Goal: Find specific page/section: Find specific page/section

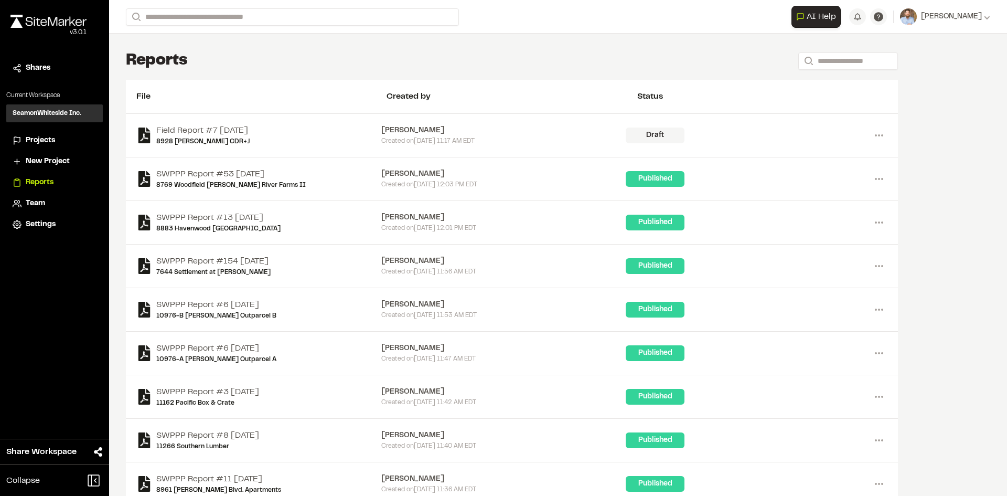
click at [45, 139] on span "Projects" at bounding box center [40, 141] width 29 height 12
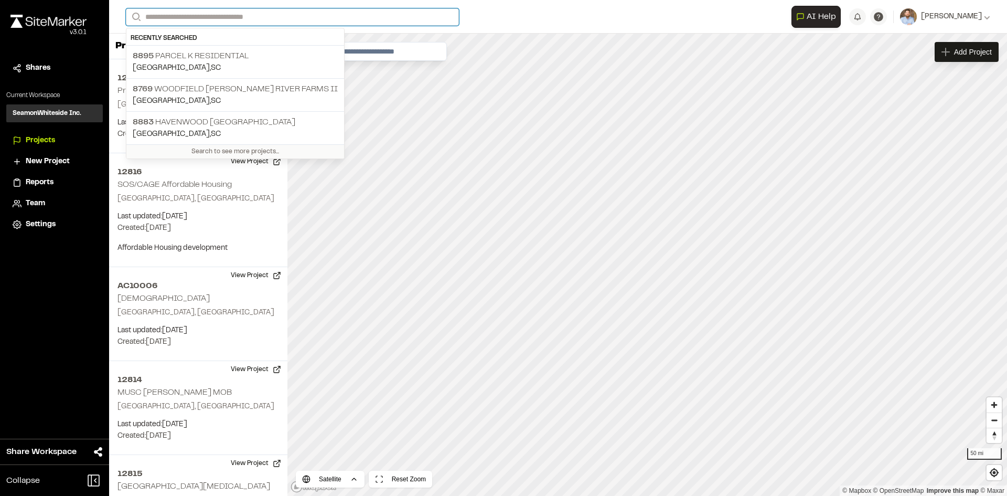
click at [198, 16] on input "Search" at bounding box center [292, 16] width 333 height 17
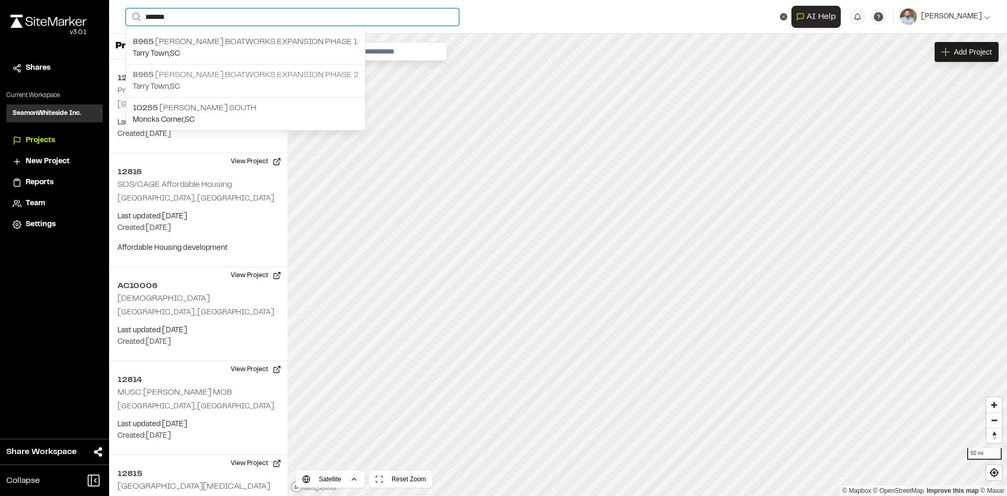
type input "*******"
click at [239, 81] on p "[GEOGRAPHIC_DATA] , [GEOGRAPHIC_DATA]" at bounding box center [246, 87] width 226 height 12
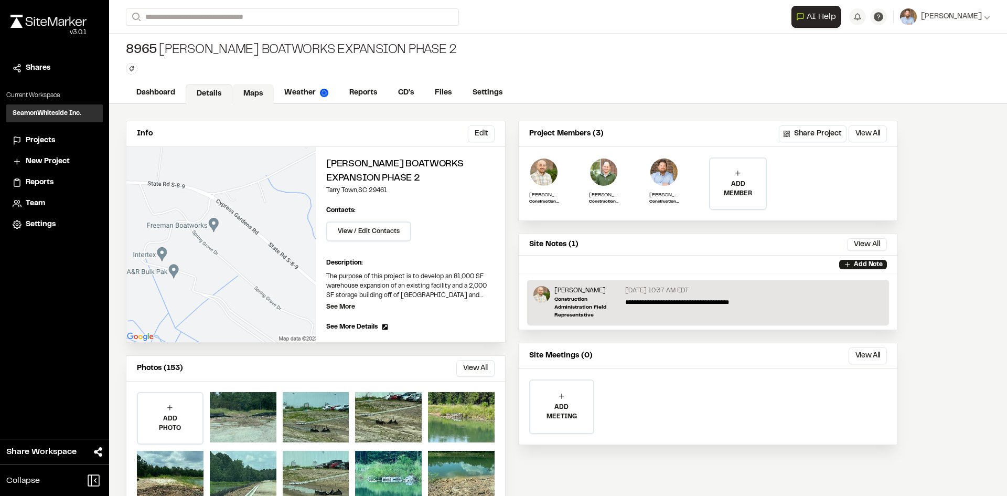
click at [261, 92] on link "Maps" at bounding box center [252, 94] width 41 height 20
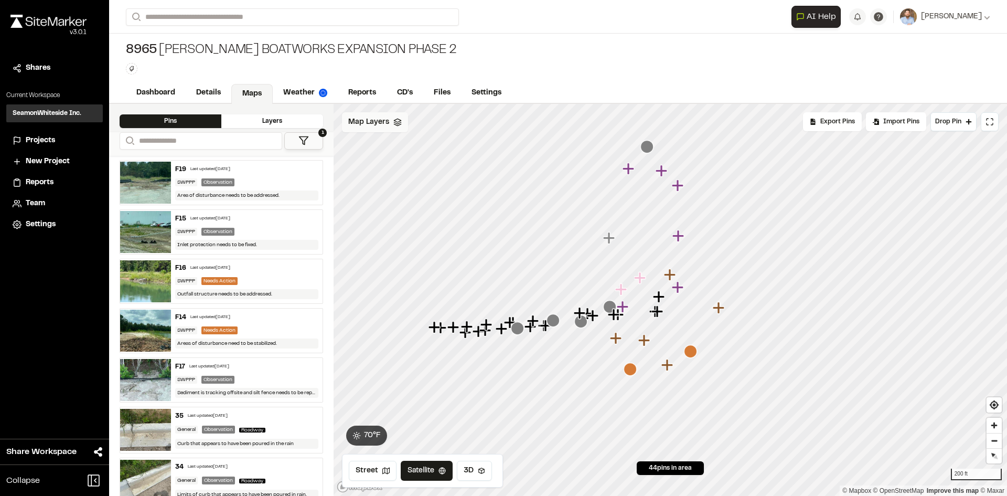
click at [388, 124] on div "Map Layers" at bounding box center [375, 122] width 66 height 20
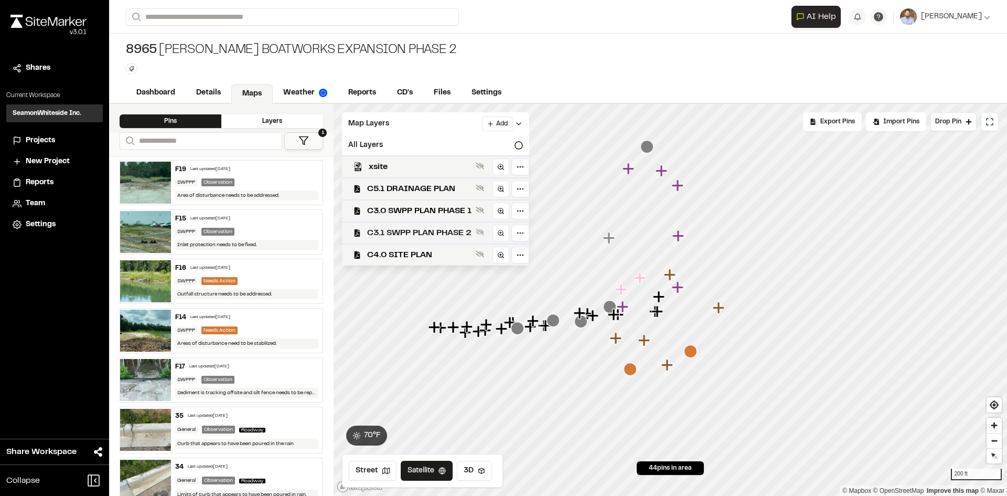
click at [411, 234] on span "C3.1 SWPP PLAN PHASE 2" at bounding box center [419, 233] width 104 height 13
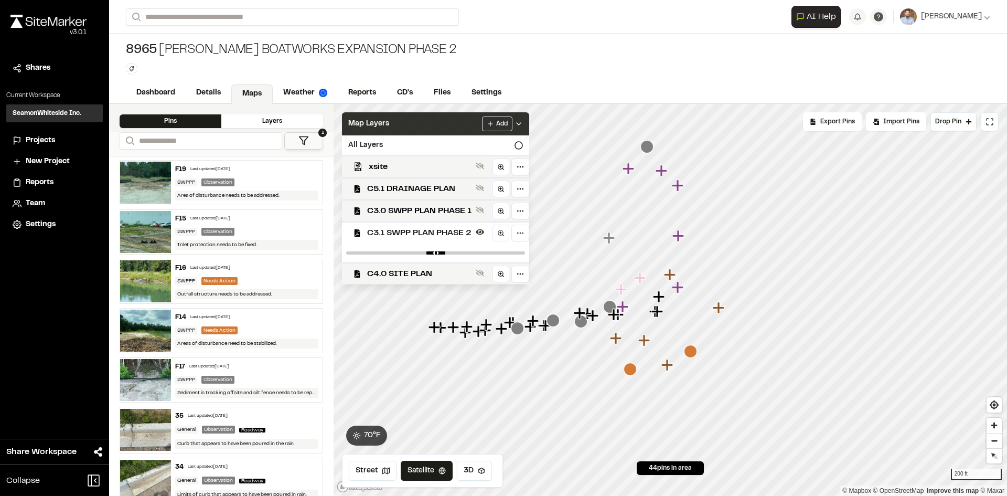
click at [520, 121] on icon at bounding box center [519, 124] width 8 height 8
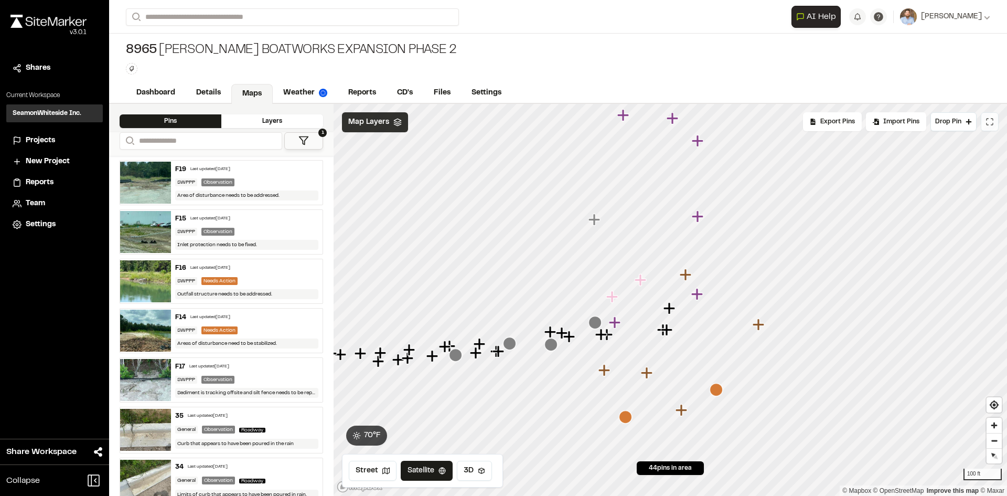
click at [991, 123] on icon at bounding box center [990, 122] width 8 height 8
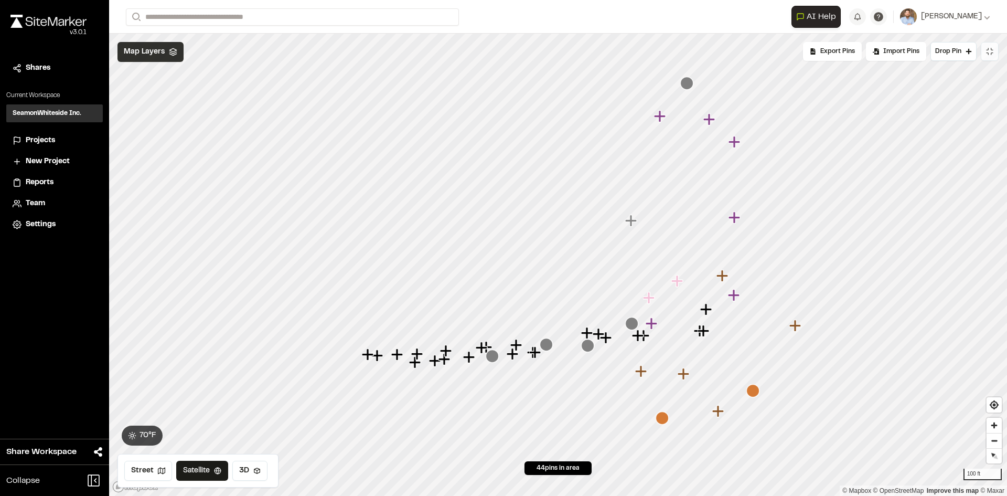
click at [632, 325] on icon "Map marker" at bounding box center [631, 323] width 13 height 13
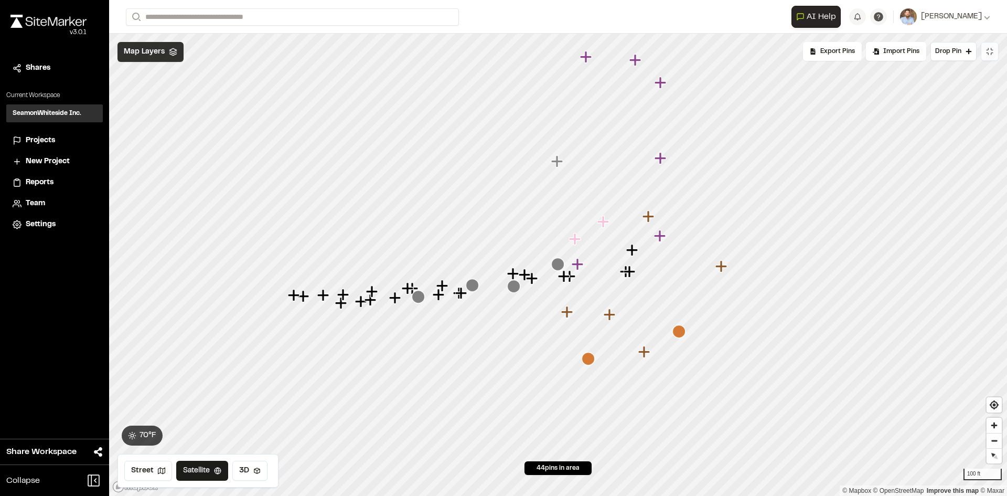
click at [470, 286] on icon "Map marker" at bounding box center [472, 285] width 13 height 13
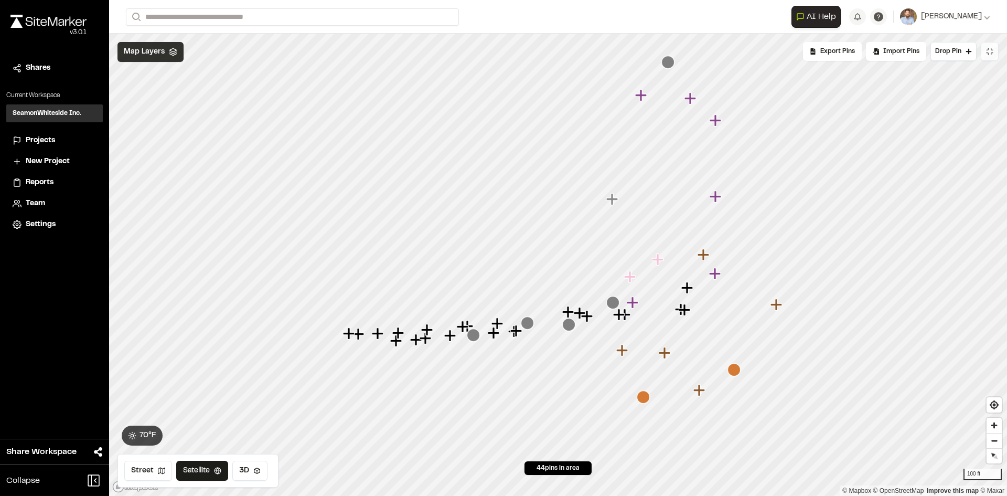
drag, startPoint x: 686, startPoint y: 195, endPoint x: 655, endPoint y: 254, distance: 66.2
click at [655, 254] on icon "Map marker" at bounding box center [659, 260] width 14 height 14
click at [992, 50] on icon at bounding box center [990, 51] width 8 height 8
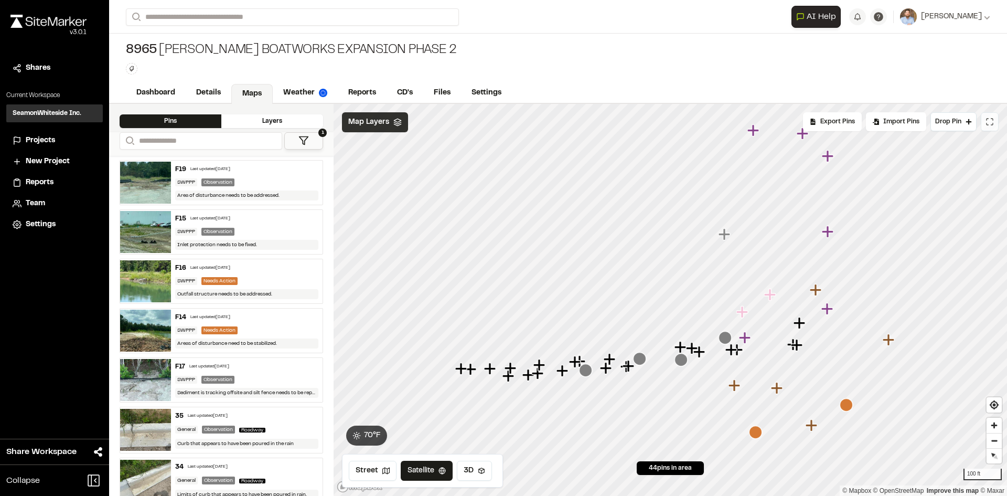
click at [305, 141] on polygon at bounding box center [303, 141] width 9 height 8
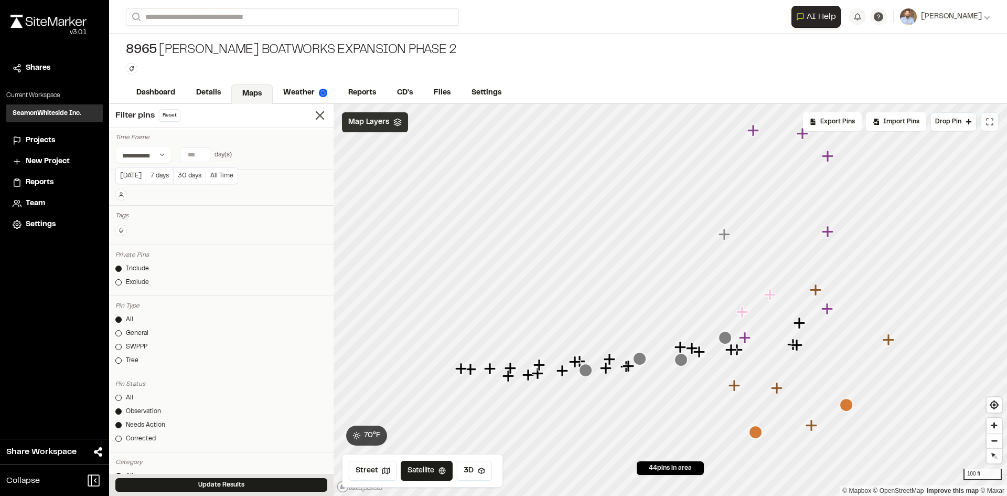
type input "*"
click at [200, 157] on input "*" at bounding box center [194, 155] width 29 height 14
click at [239, 484] on button "Update Results" at bounding box center [221, 485] width 212 height 14
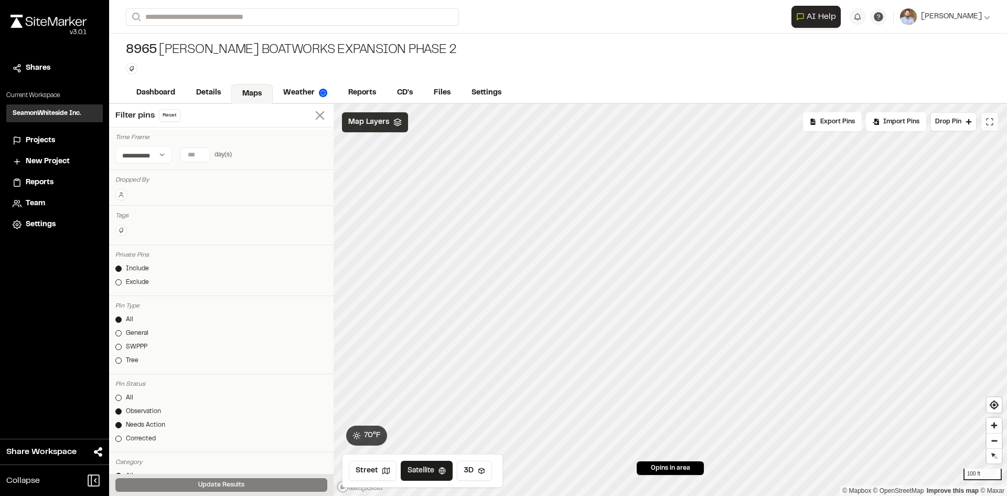
click at [316, 114] on line at bounding box center [319, 115] width 7 height 7
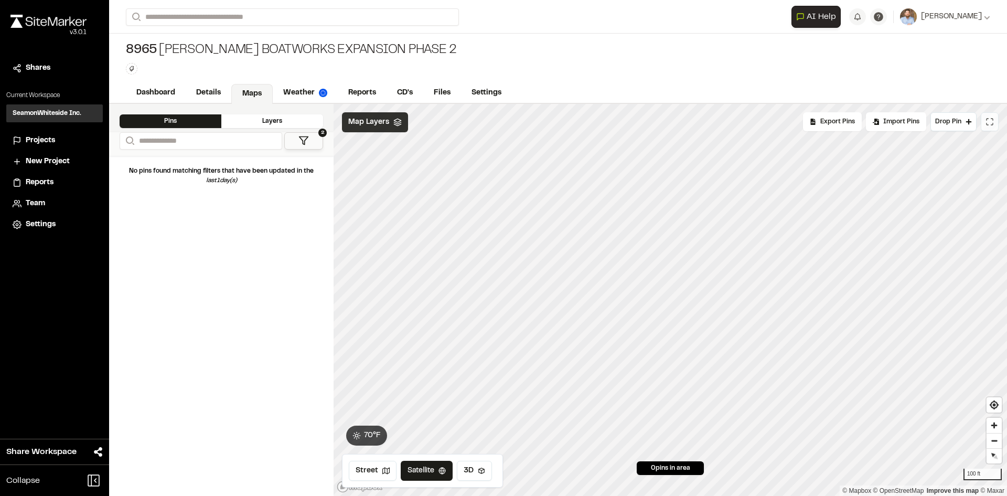
click at [991, 123] on icon at bounding box center [990, 122] width 8 height 8
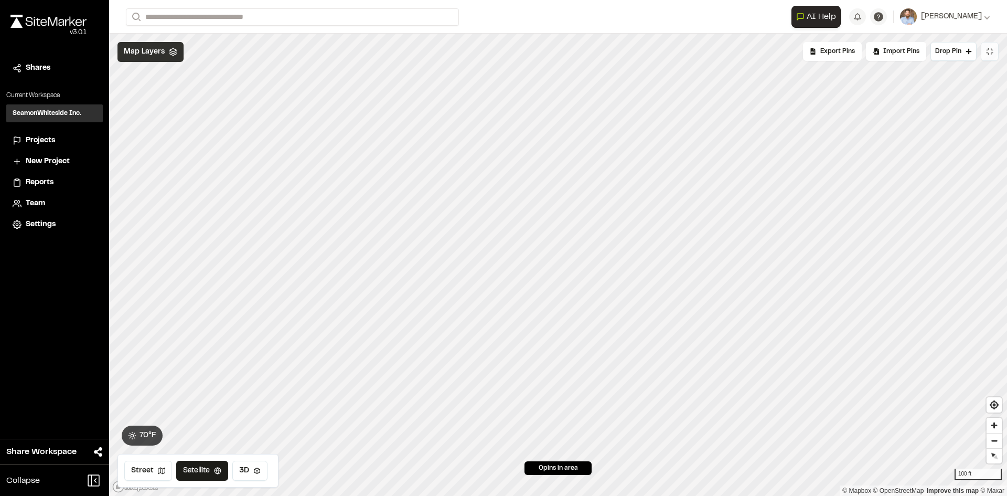
click at [51, 135] on span "Projects" at bounding box center [40, 141] width 29 height 12
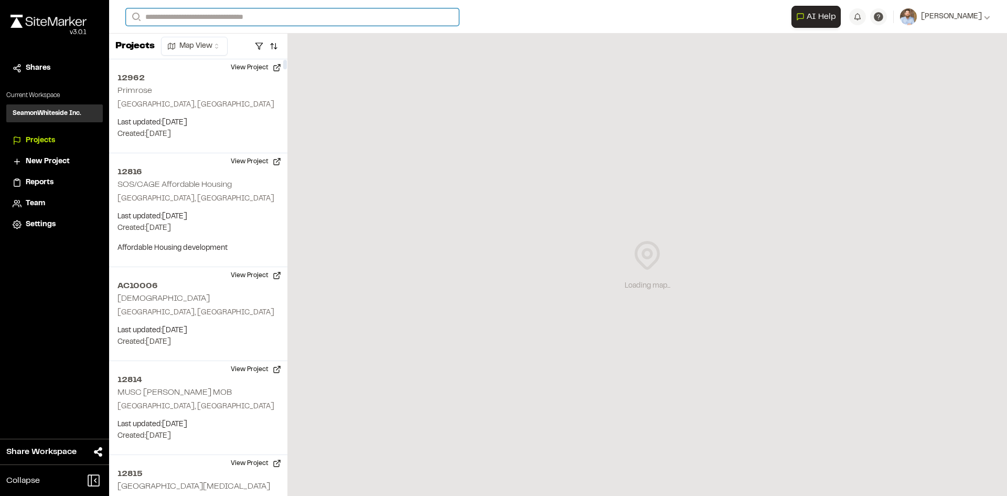
click at [182, 16] on input "Search" at bounding box center [292, 16] width 333 height 17
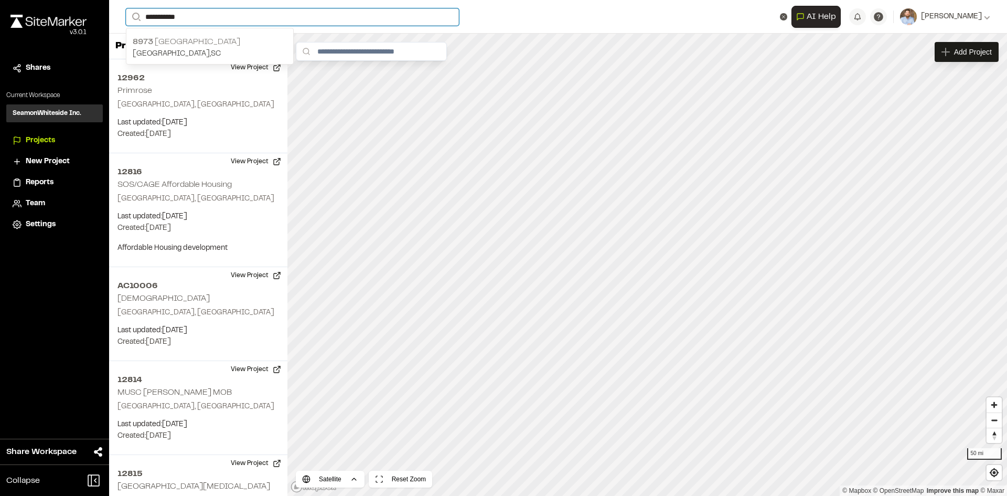
type input "**********"
click at [235, 48] on p "[GEOGRAPHIC_DATA] , [GEOGRAPHIC_DATA]" at bounding box center [210, 54] width 154 height 12
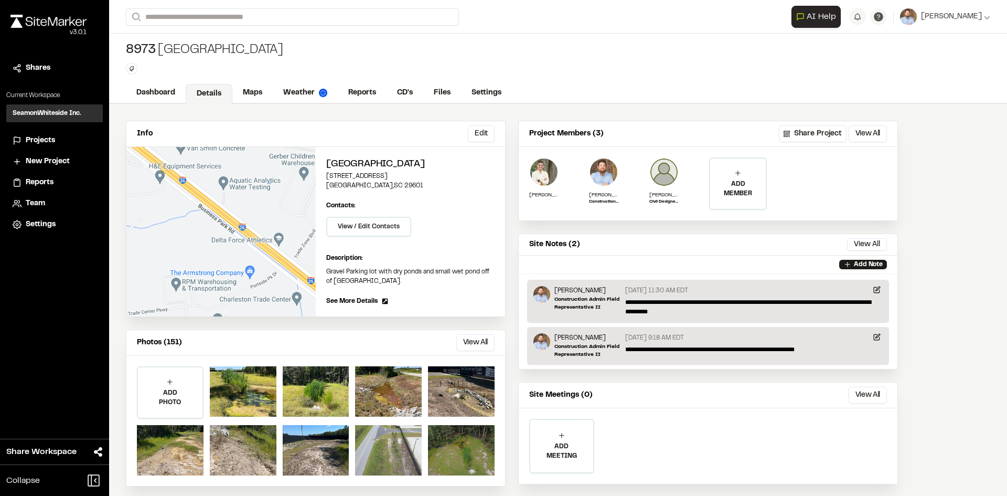
click at [398, 447] on div at bounding box center [388, 450] width 67 height 50
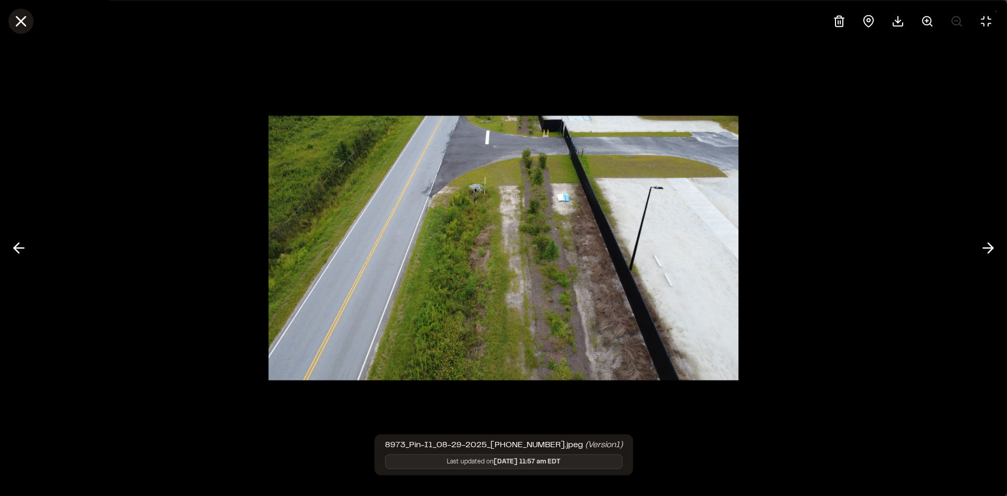
click at [20, 21] on line at bounding box center [21, 21] width 9 height 9
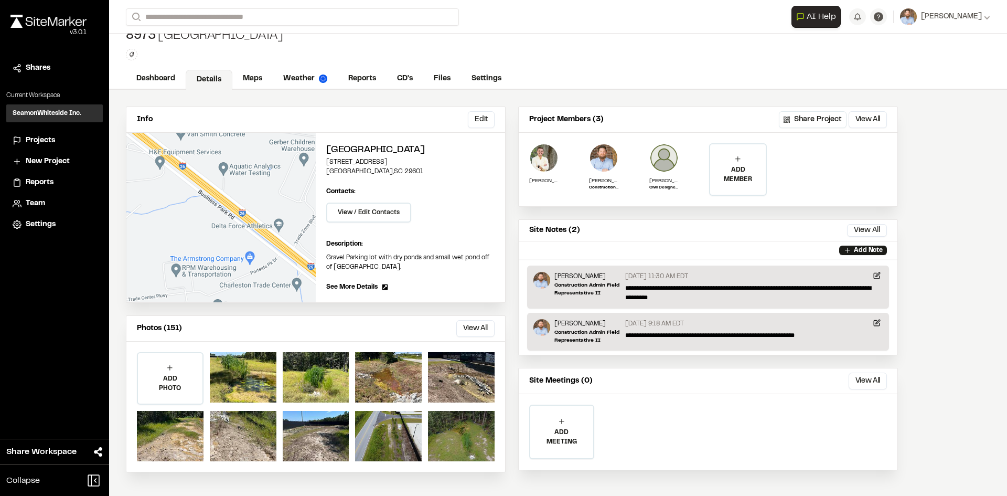
scroll to position [18, 0]
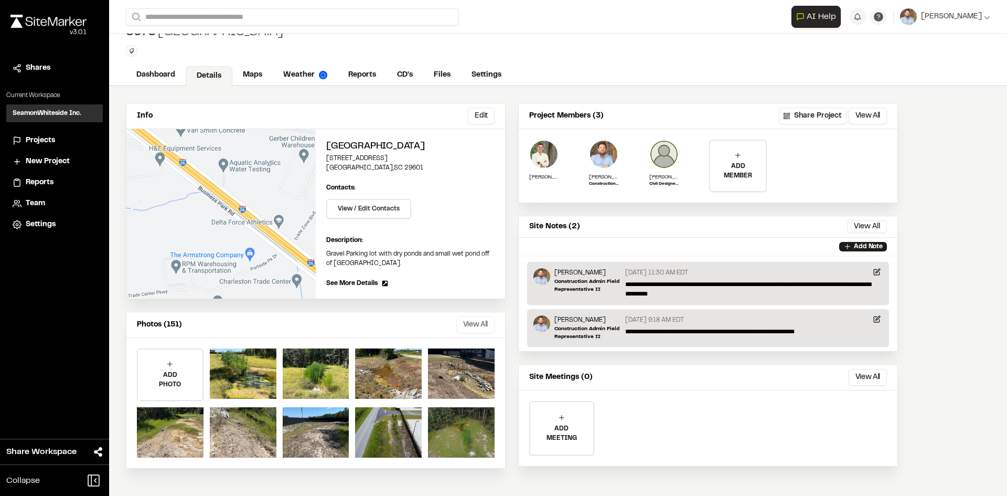
click at [470, 327] on button "View All" at bounding box center [475, 324] width 38 height 17
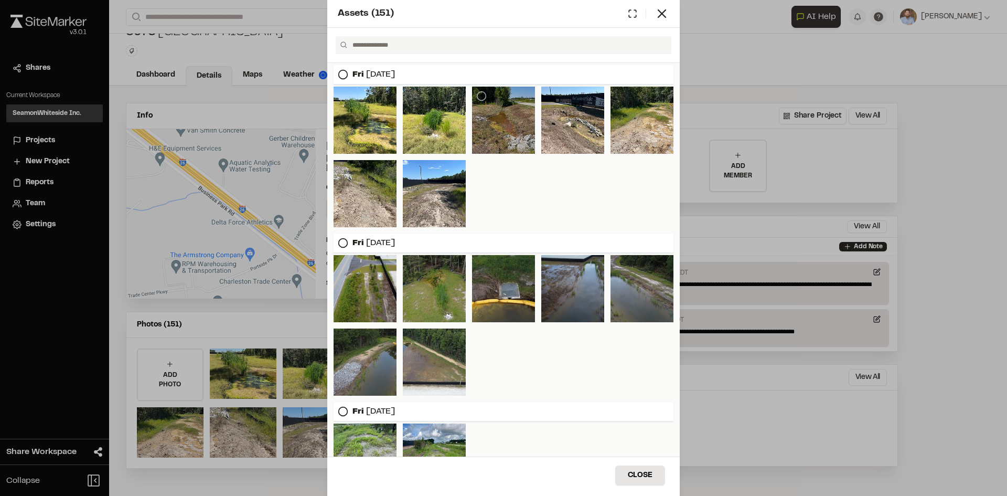
click at [498, 120] on div at bounding box center [503, 120] width 63 height 67
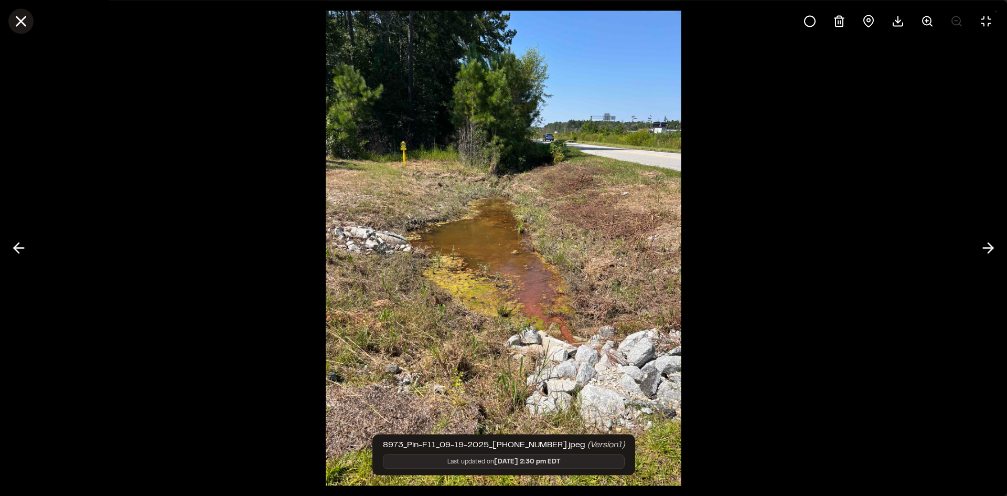
click at [20, 18] on icon at bounding box center [21, 21] width 18 height 18
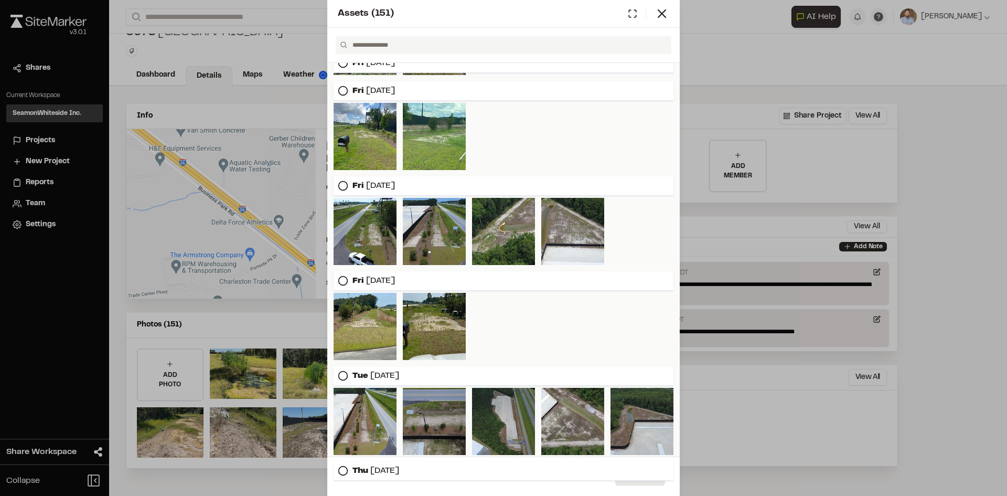
scroll to position [420, 0]
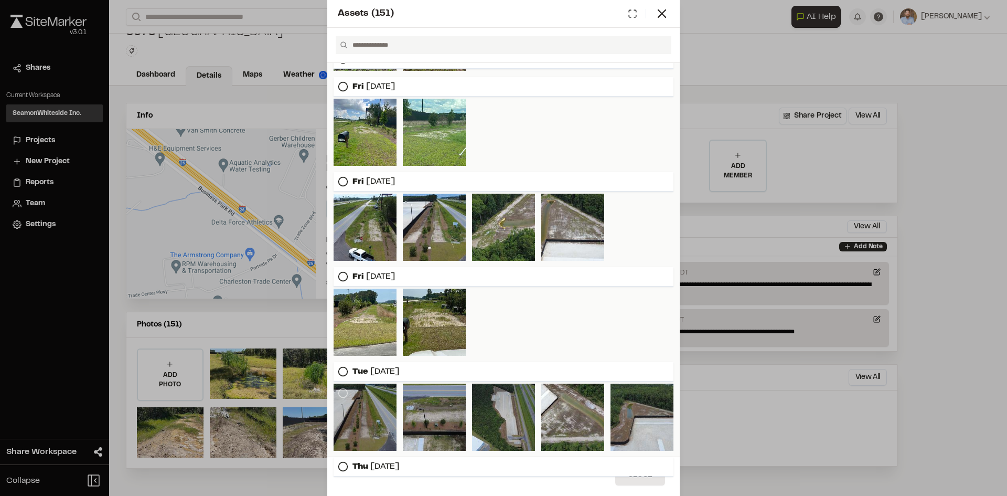
click at [369, 429] on div at bounding box center [365, 417] width 63 height 67
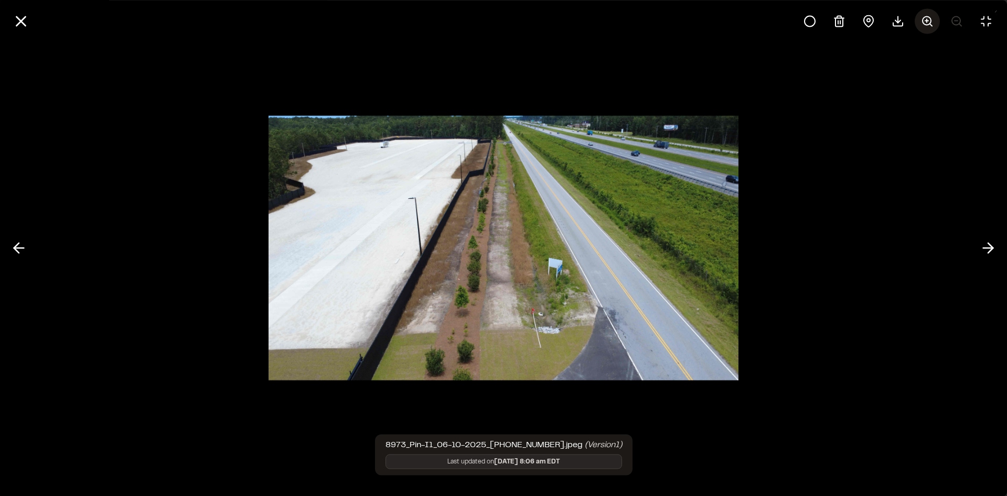
click at [930, 22] on icon at bounding box center [927, 21] width 13 height 13
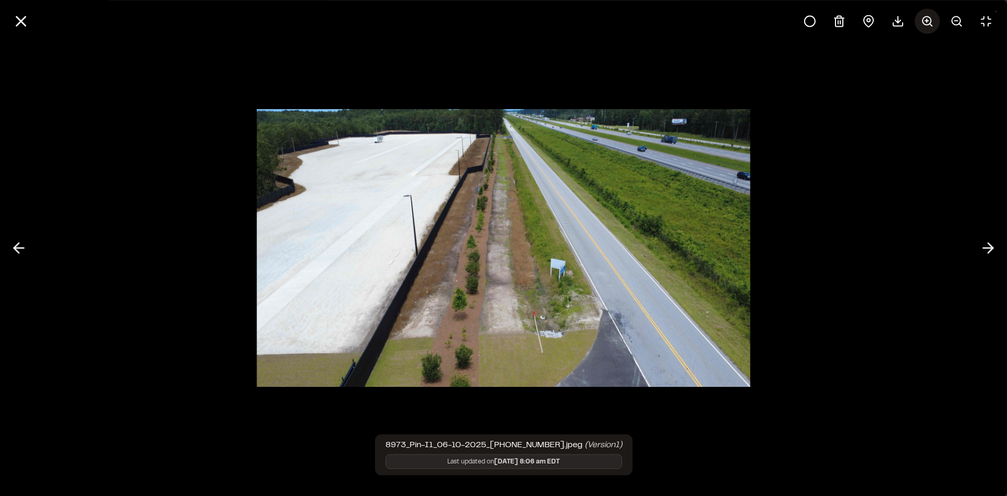
click at [930, 22] on icon at bounding box center [927, 21] width 13 height 13
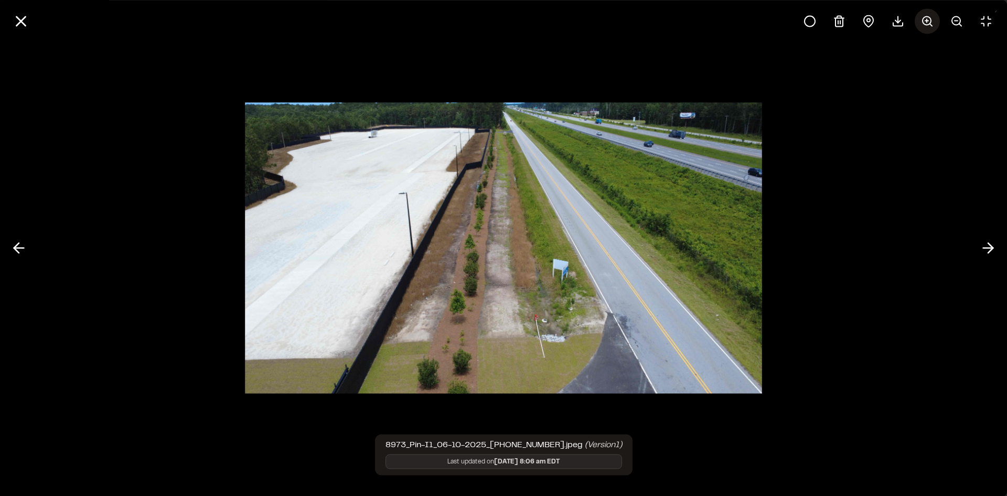
click at [930, 22] on icon at bounding box center [927, 21] width 13 height 13
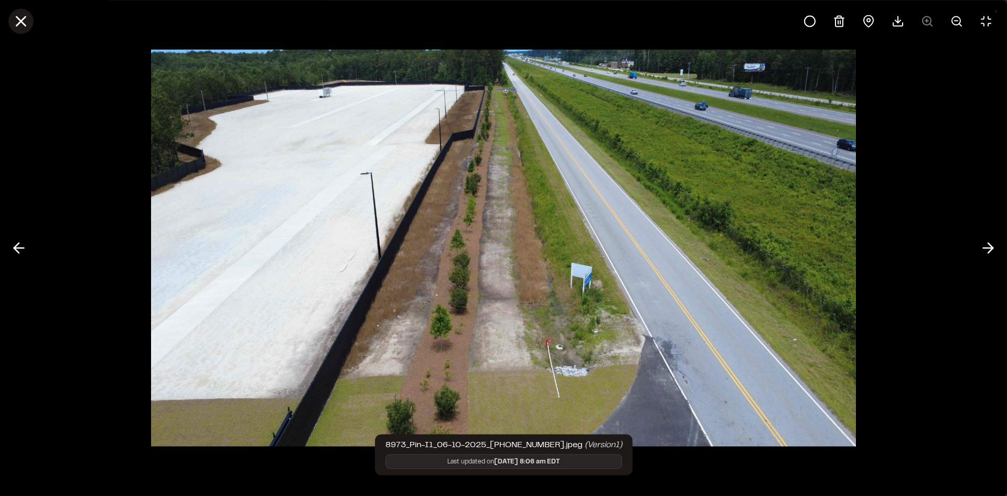
click at [23, 19] on line at bounding box center [21, 21] width 9 height 9
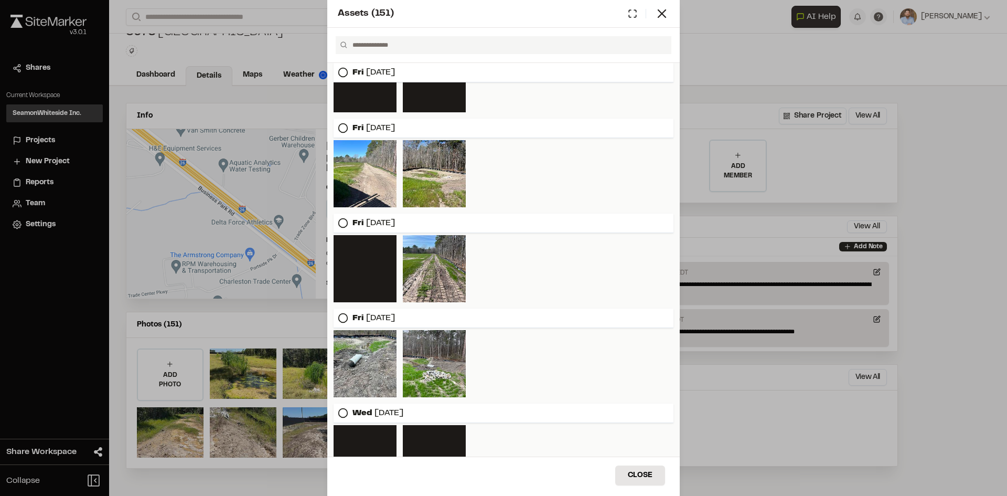
scroll to position [1175, 0]
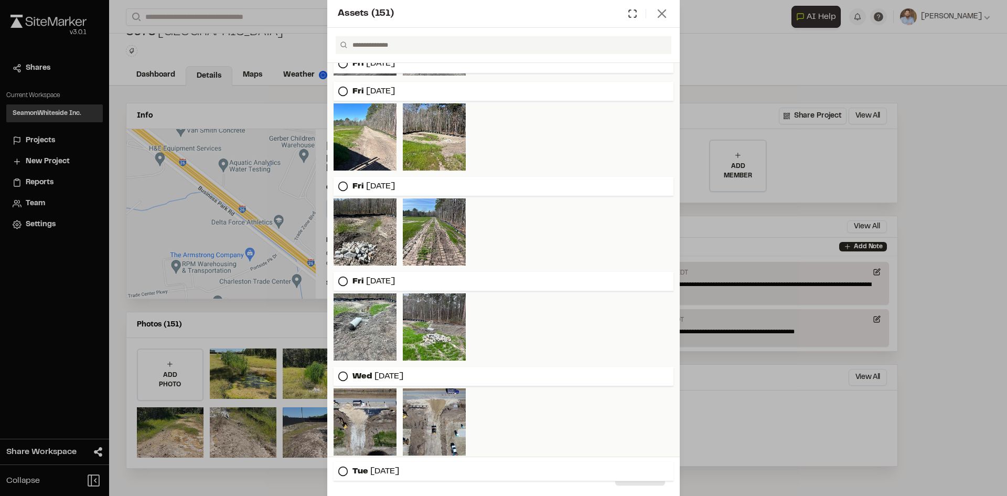
click at [664, 10] on icon at bounding box center [662, 13] width 15 height 15
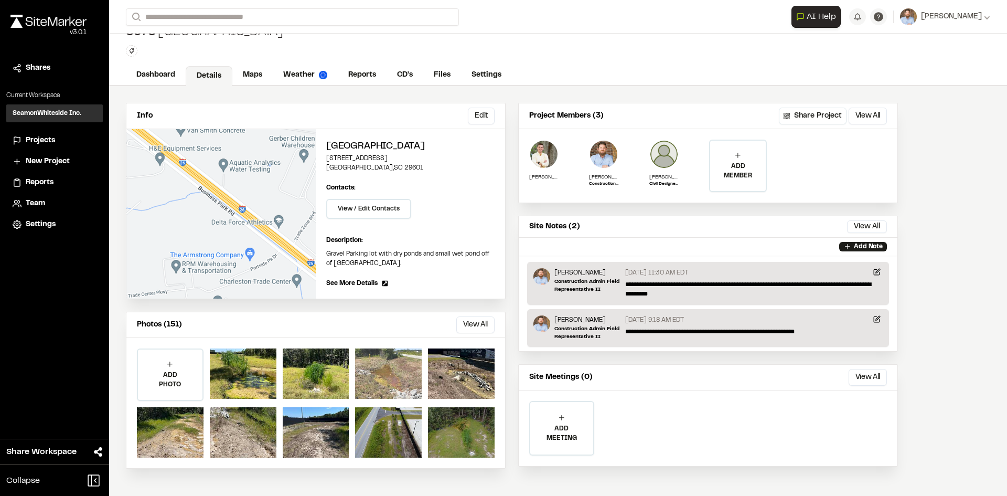
click at [394, 374] on div at bounding box center [388, 373] width 67 height 50
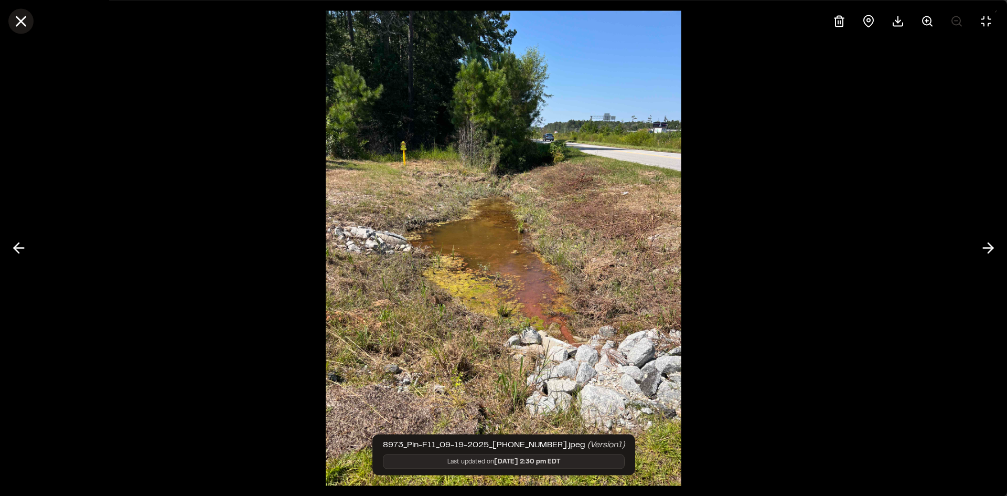
click at [17, 21] on icon at bounding box center [21, 21] width 18 height 18
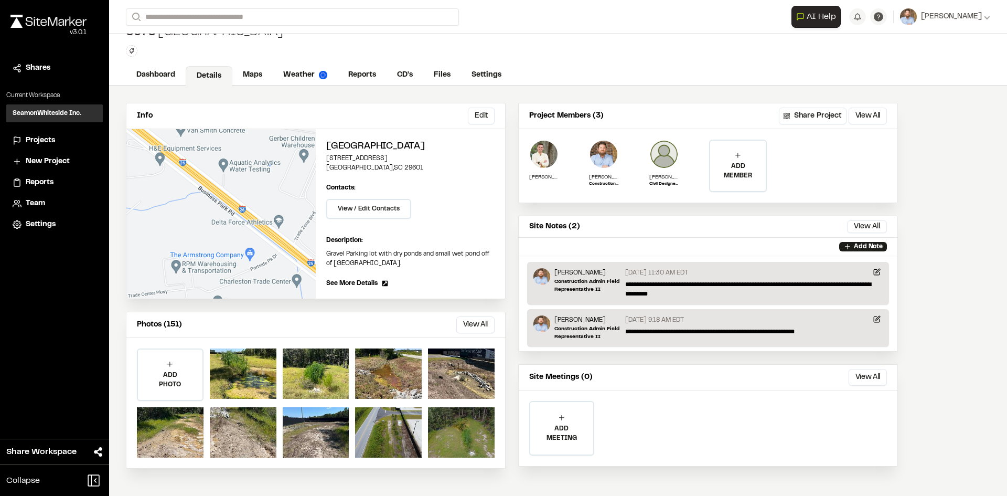
click at [49, 140] on span "Projects" at bounding box center [40, 141] width 29 height 12
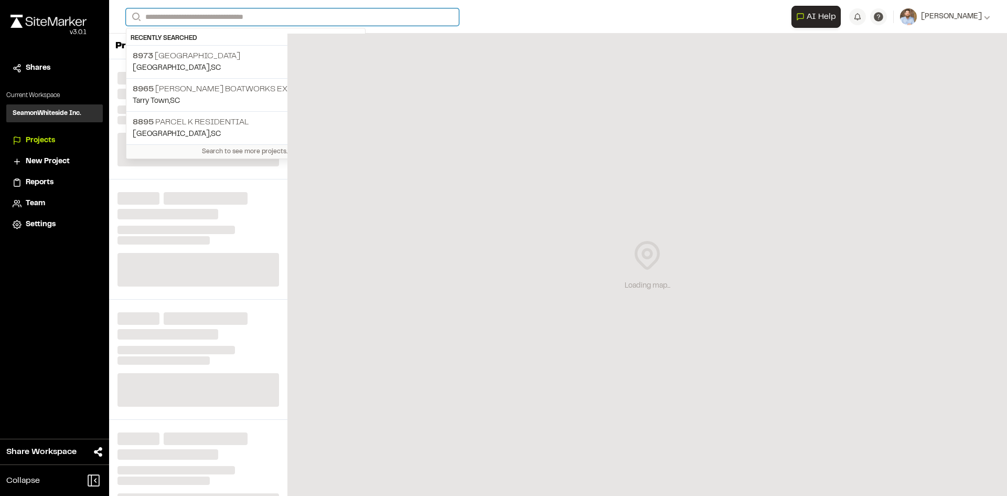
click at [163, 9] on input "Search" at bounding box center [292, 16] width 333 height 17
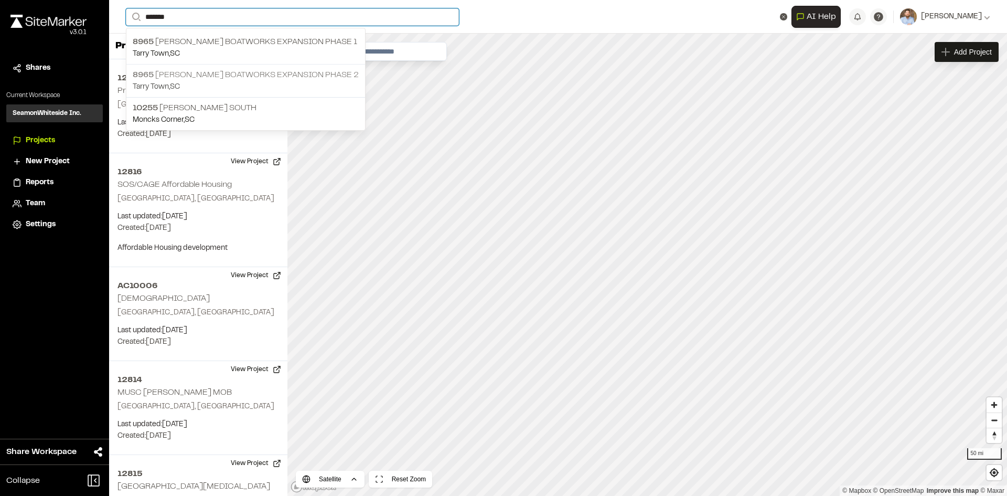
type input "*******"
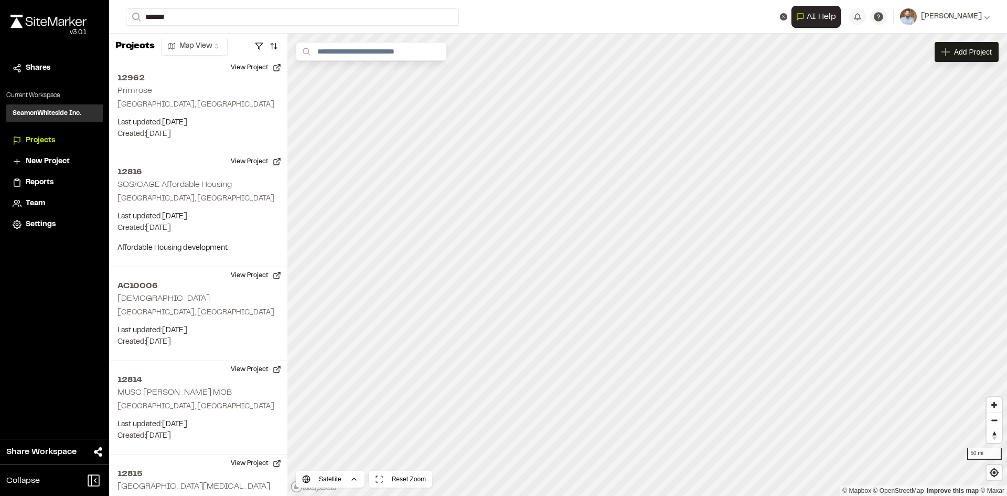
click at [253, 81] on p "[GEOGRAPHIC_DATA] , [GEOGRAPHIC_DATA]" at bounding box center [246, 87] width 226 height 12
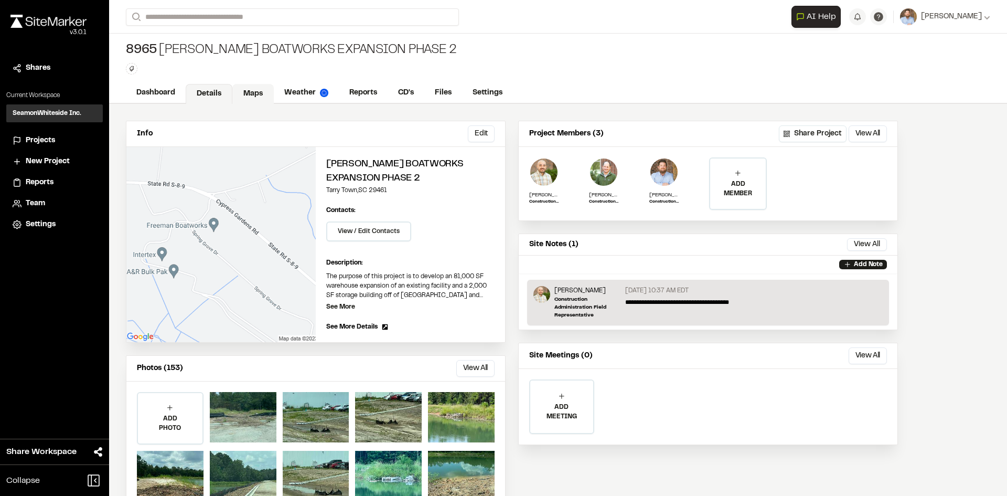
click at [250, 95] on link "Maps" at bounding box center [252, 94] width 41 height 20
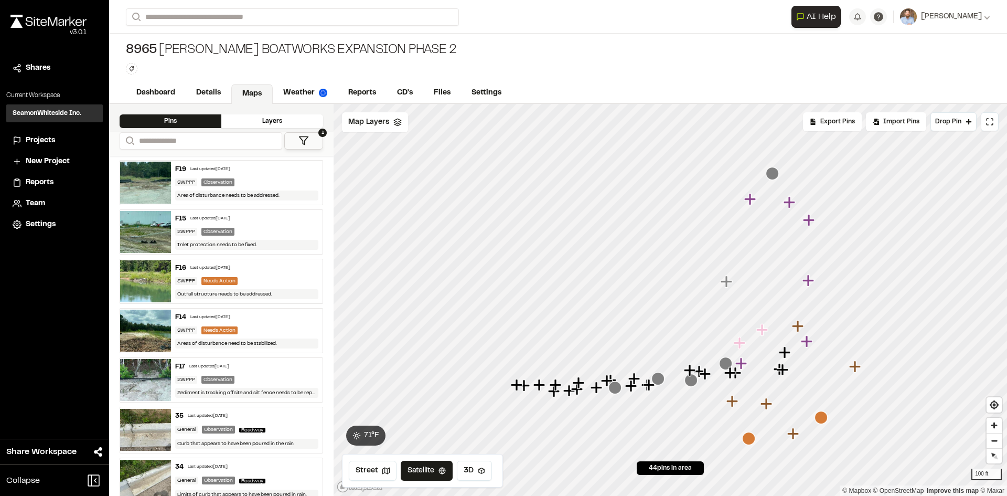
click at [35, 179] on span "Reports" at bounding box center [40, 183] width 28 height 12
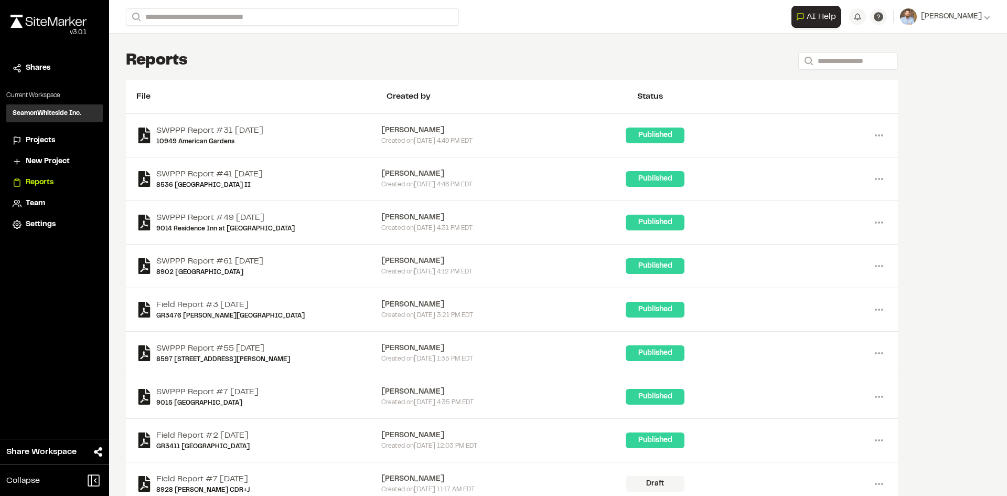
click at [49, 140] on span "Projects" at bounding box center [40, 141] width 29 height 12
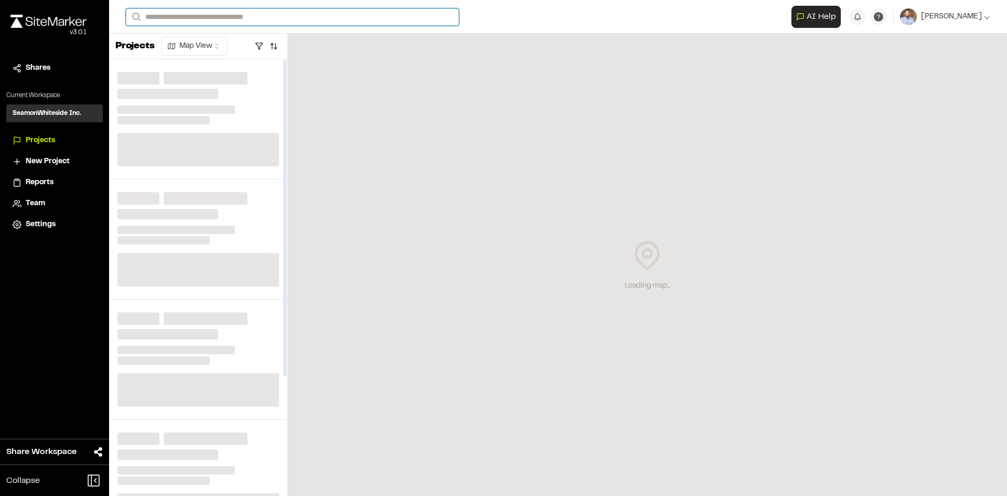
click at [182, 17] on input "Search" at bounding box center [292, 16] width 333 height 17
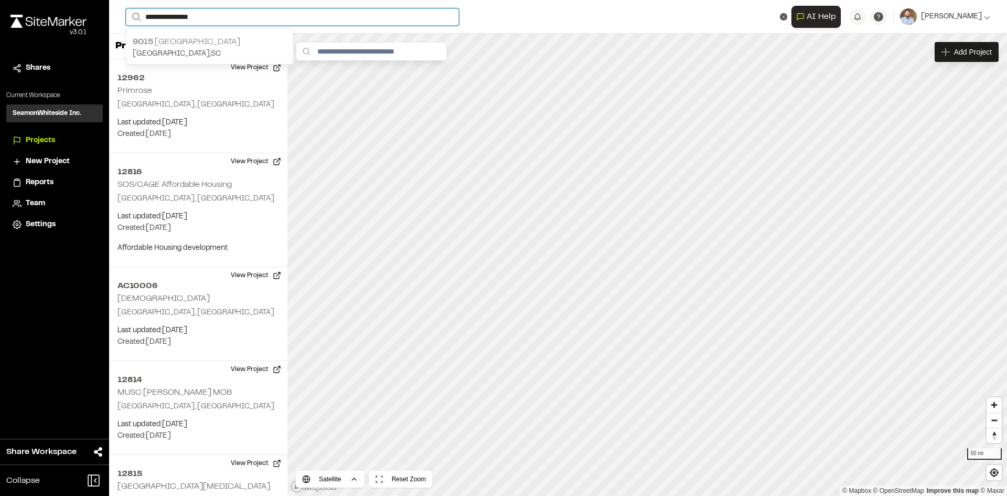
type input "**********"
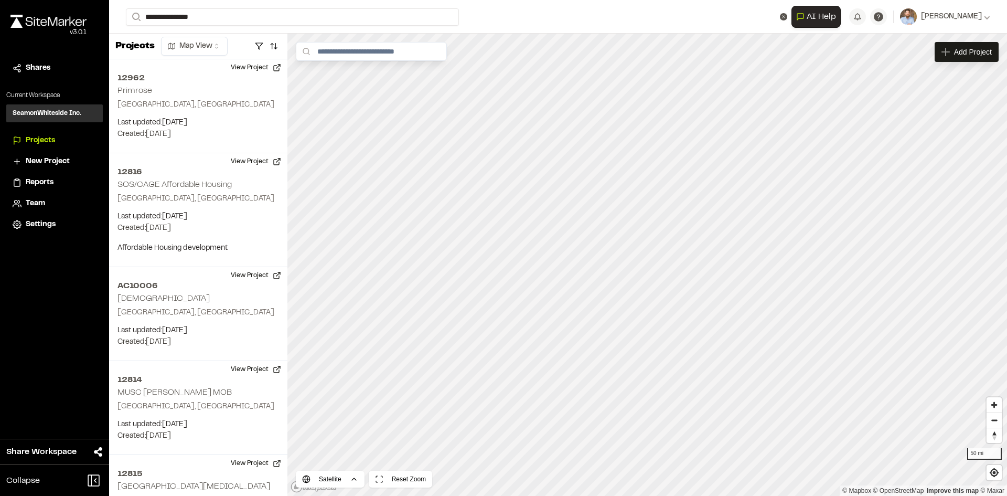
click at [205, 42] on p "[STREET_ADDRESS]" at bounding box center [210, 42] width 154 height 13
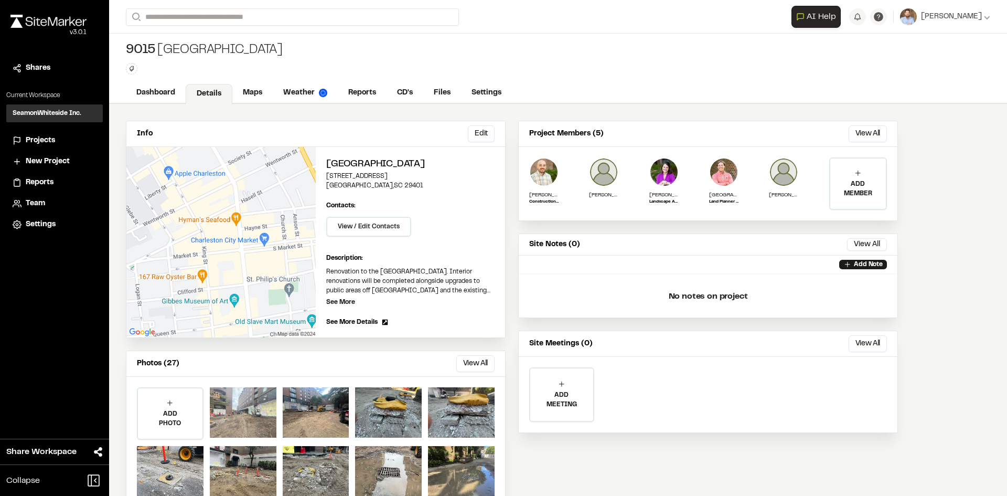
click at [228, 408] on div at bounding box center [243, 412] width 67 height 50
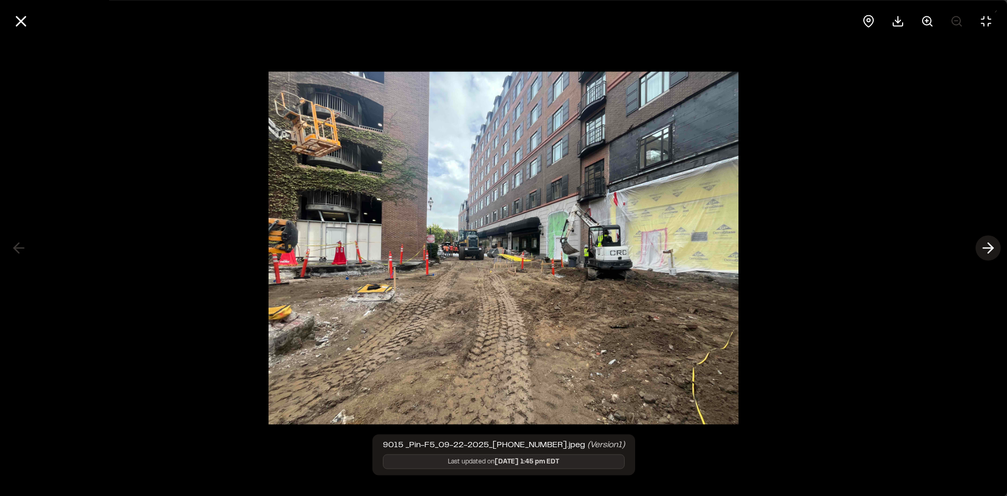
click at [988, 247] on icon at bounding box center [988, 248] width 17 height 18
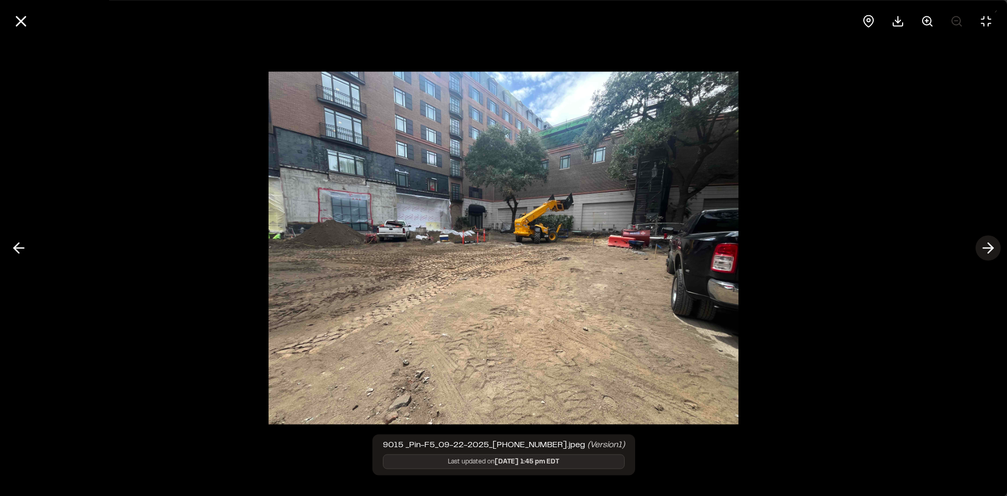
click at [988, 247] on icon at bounding box center [988, 248] width 17 height 18
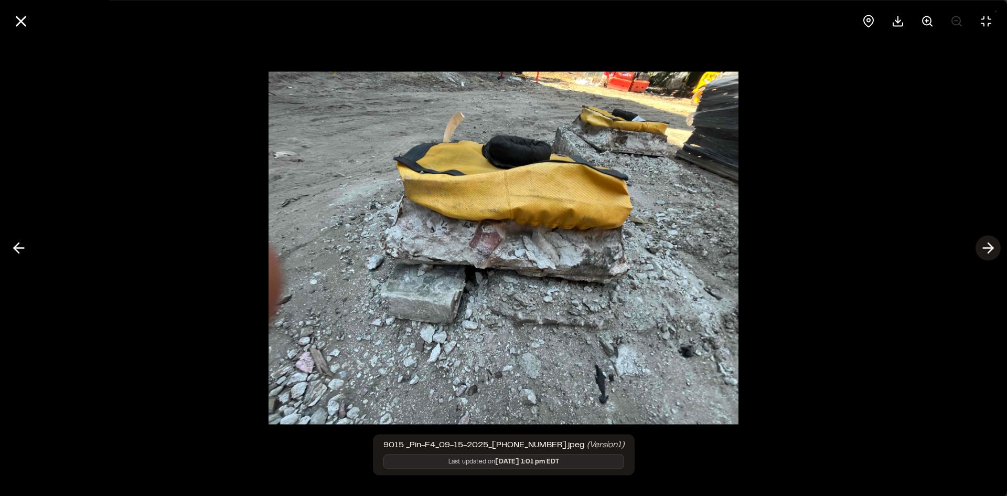
click at [988, 247] on icon at bounding box center [988, 248] width 17 height 18
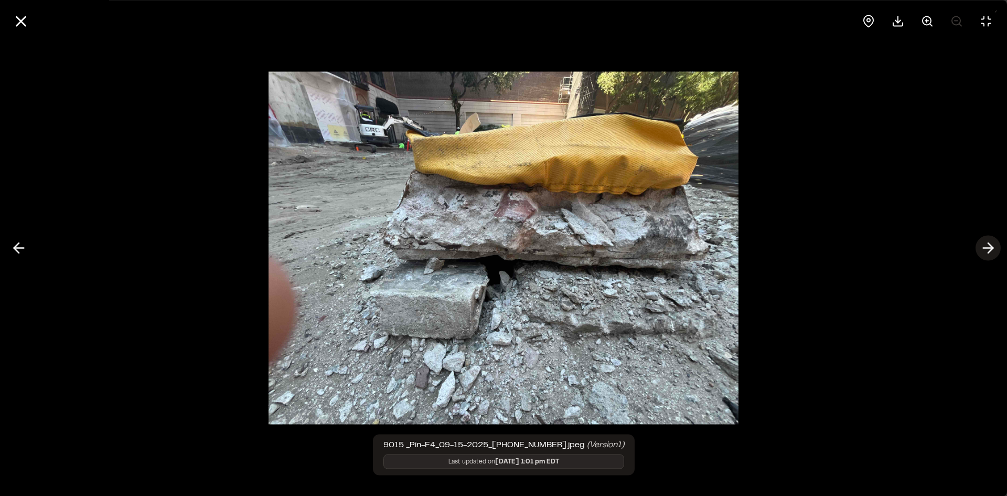
click at [988, 247] on icon at bounding box center [988, 248] width 17 height 18
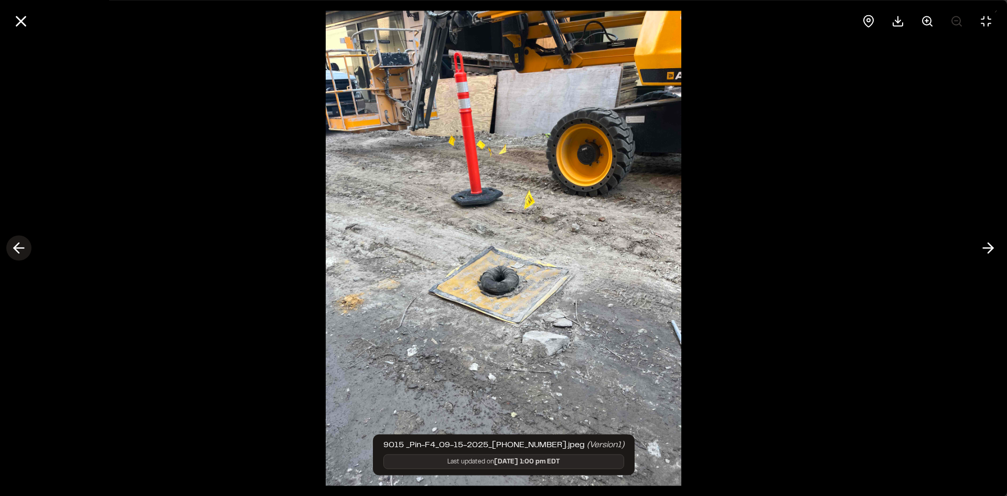
click at [22, 244] on icon at bounding box center [18, 248] width 17 height 18
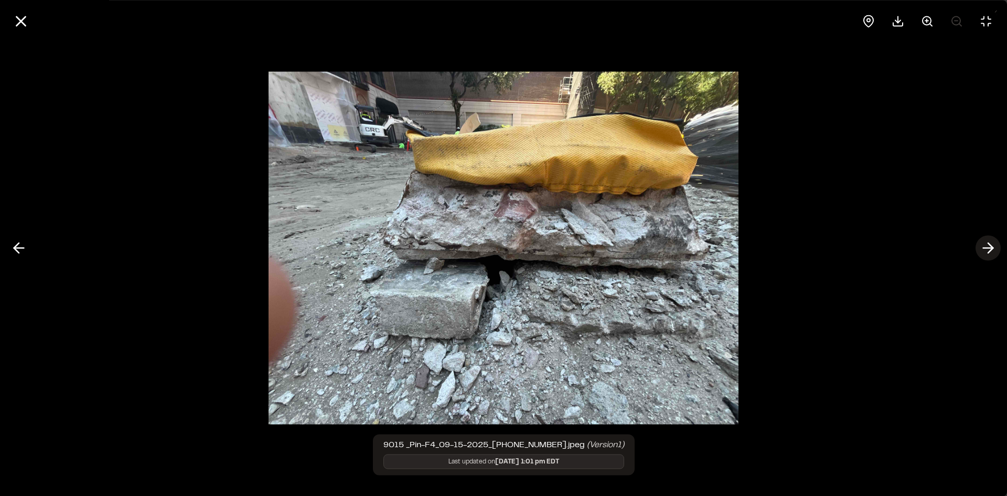
click at [988, 247] on icon at bounding box center [988, 248] width 17 height 18
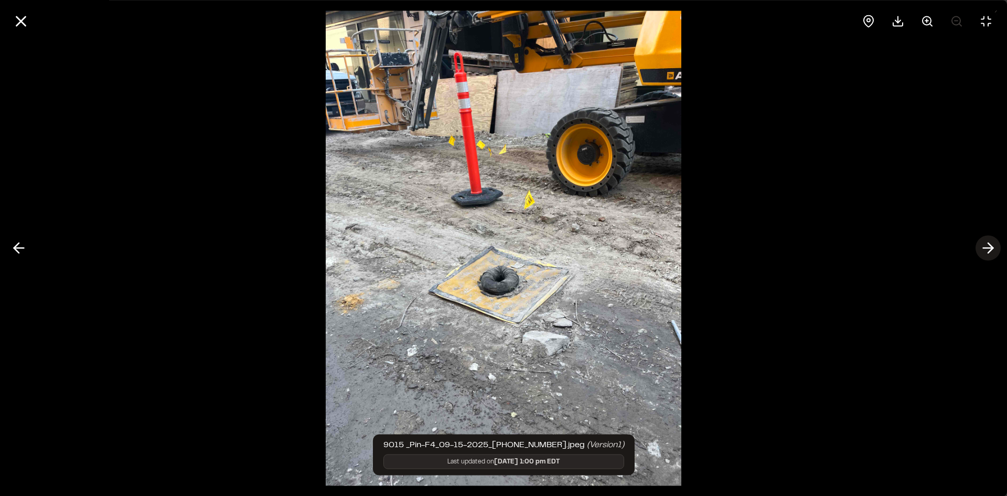
click at [988, 247] on icon at bounding box center [988, 248] width 17 height 18
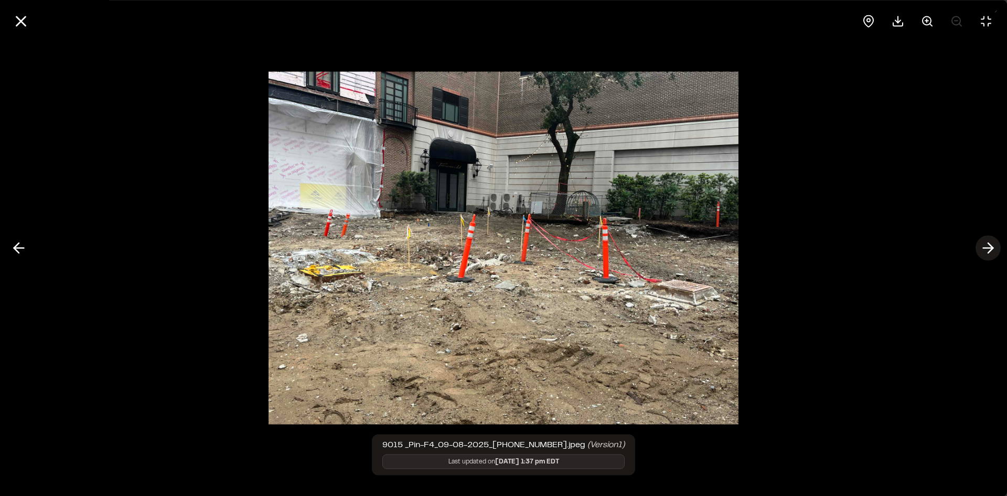
click at [987, 250] on icon at bounding box center [988, 248] width 17 height 18
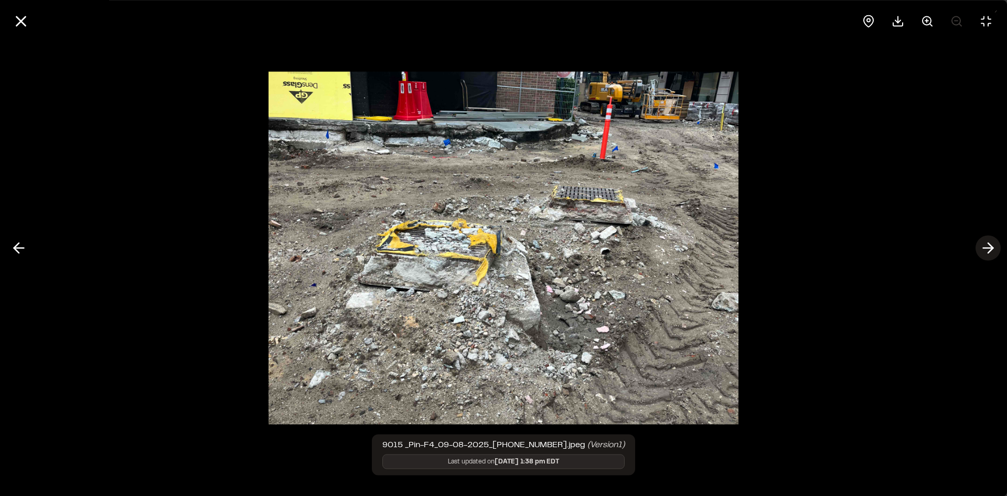
click at [989, 242] on icon at bounding box center [988, 248] width 17 height 18
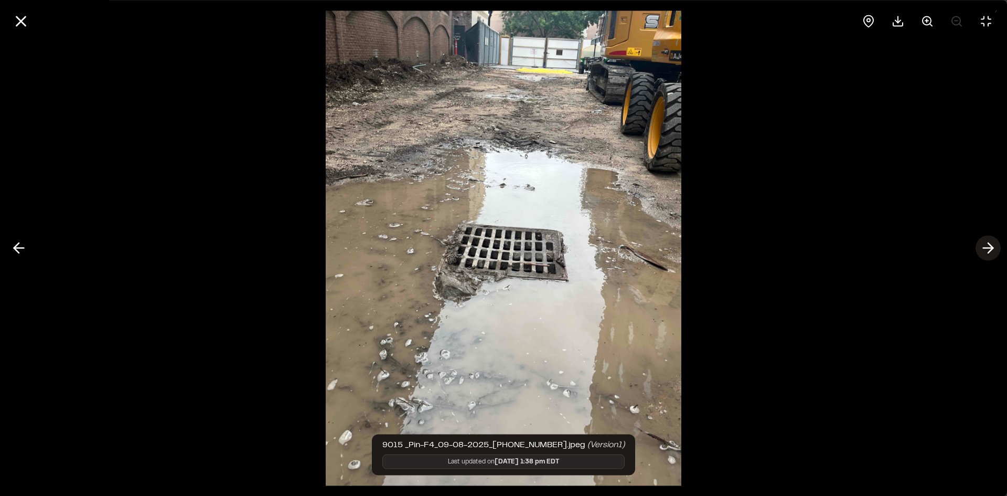
click at [990, 253] on icon at bounding box center [988, 248] width 17 height 18
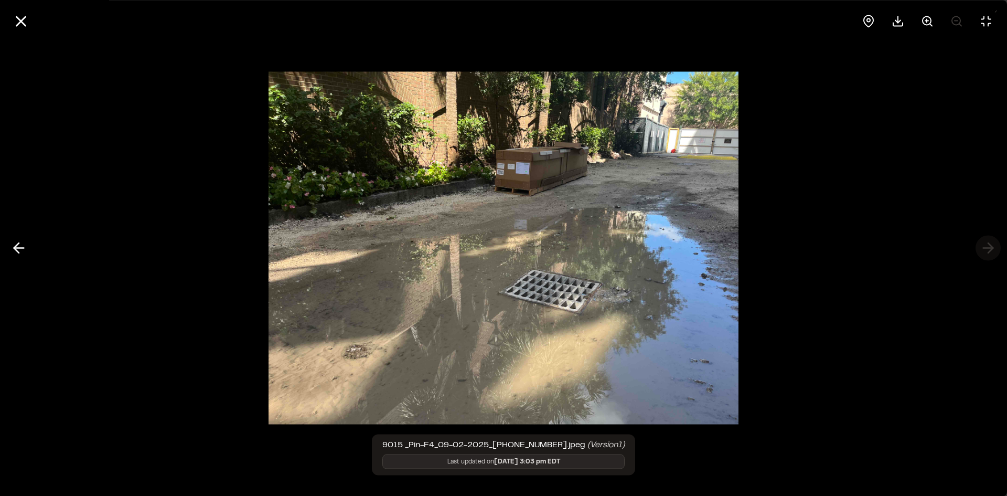
click at [990, 253] on div at bounding box center [503, 248] width 1007 height 496
click at [23, 25] on icon at bounding box center [21, 21] width 18 height 18
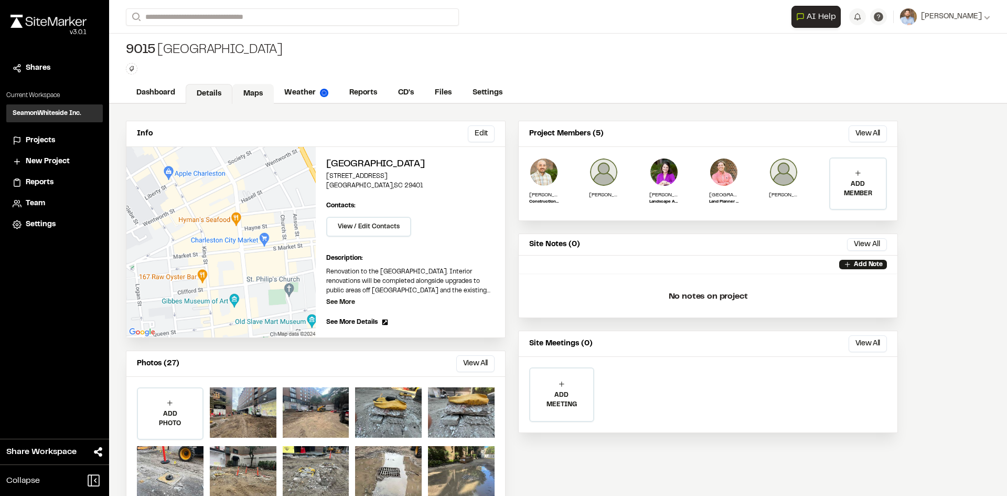
click at [256, 88] on link "Maps" at bounding box center [252, 94] width 41 height 20
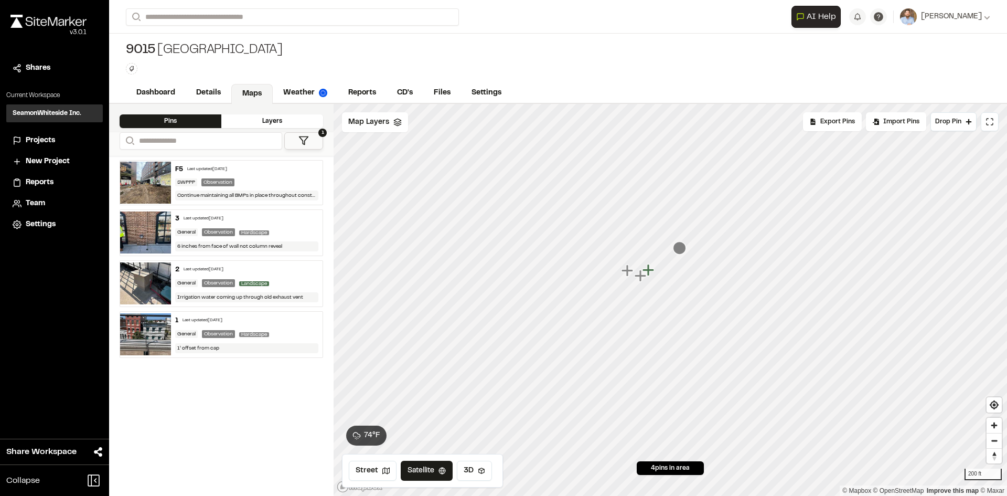
click at [41, 141] on span "Projects" at bounding box center [40, 141] width 29 height 12
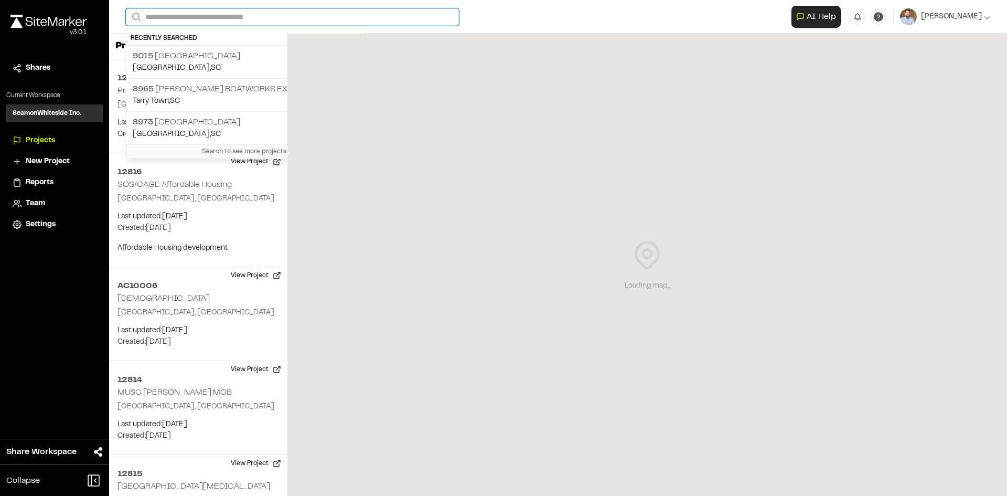
click at [174, 14] on input "Search" at bounding box center [292, 16] width 333 height 17
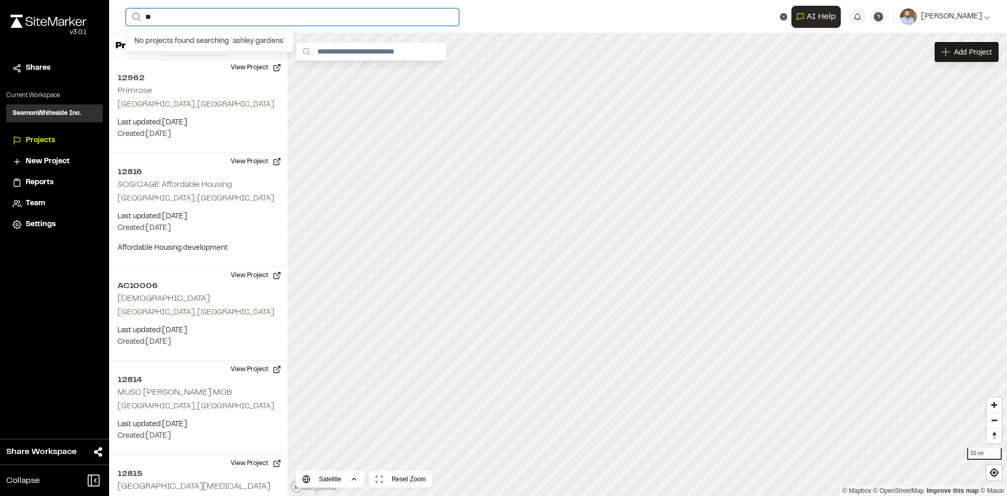
type input "*"
type input "**********"
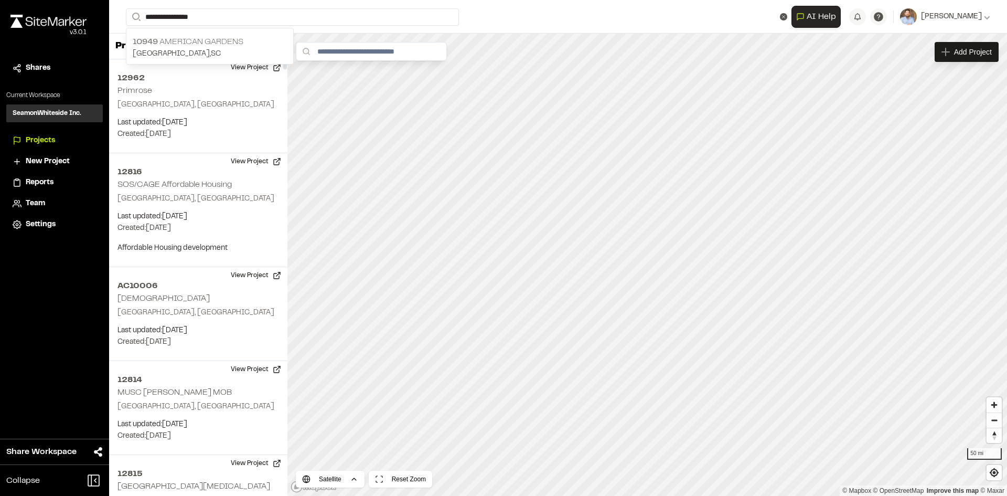
click at [206, 45] on p "[GEOGRAPHIC_DATA]" at bounding box center [210, 42] width 154 height 13
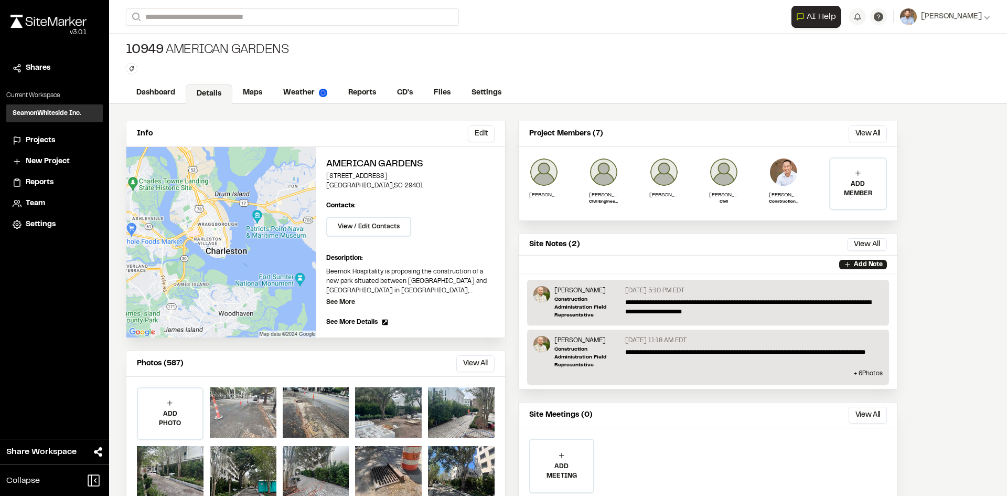
click at [248, 416] on div at bounding box center [243, 412] width 67 height 50
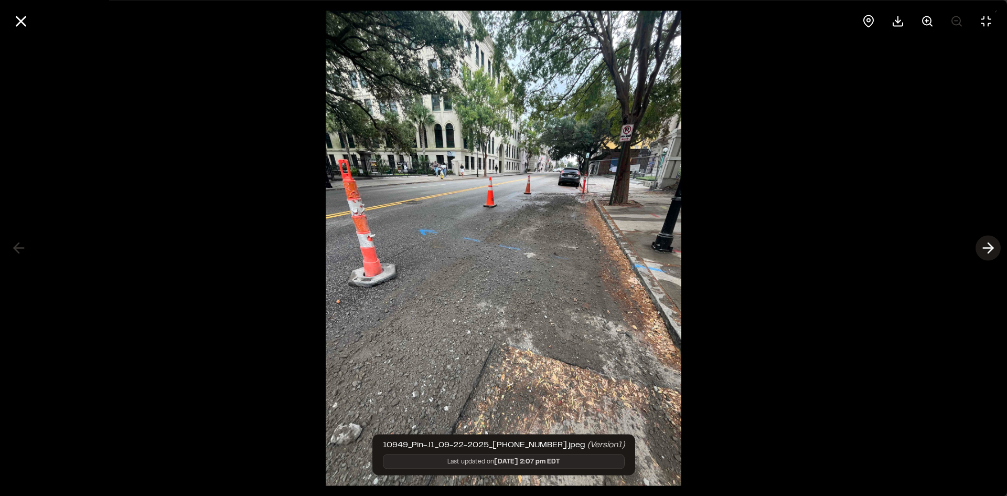
click at [986, 244] on icon at bounding box center [988, 248] width 17 height 18
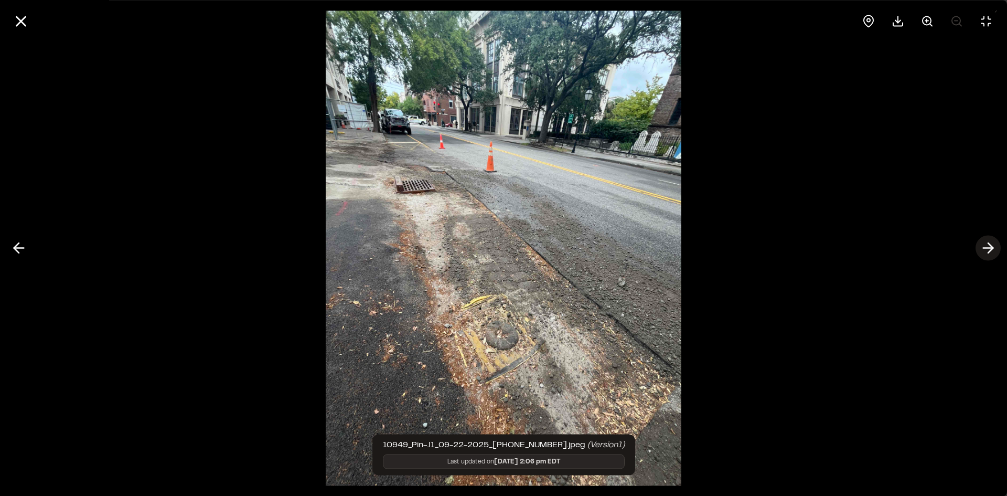
click at [987, 244] on icon at bounding box center [988, 248] width 17 height 18
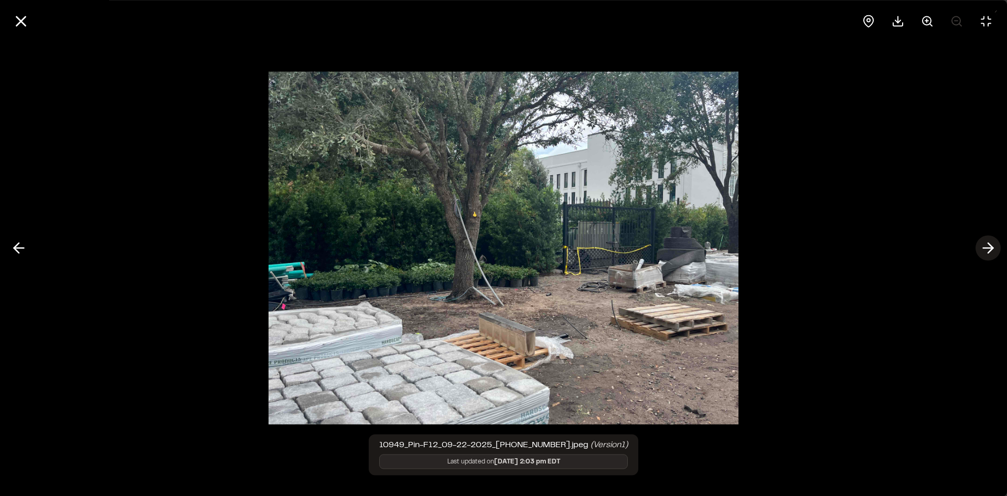
click at [988, 246] on icon at bounding box center [988, 248] width 17 height 18
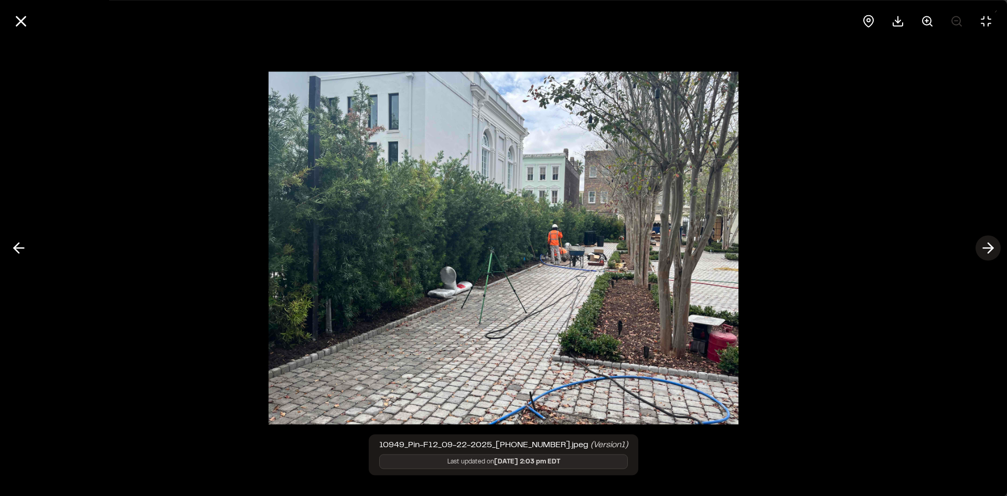
click at [988, 246] on icon at bounding box center [988, 248] width 17 height 18
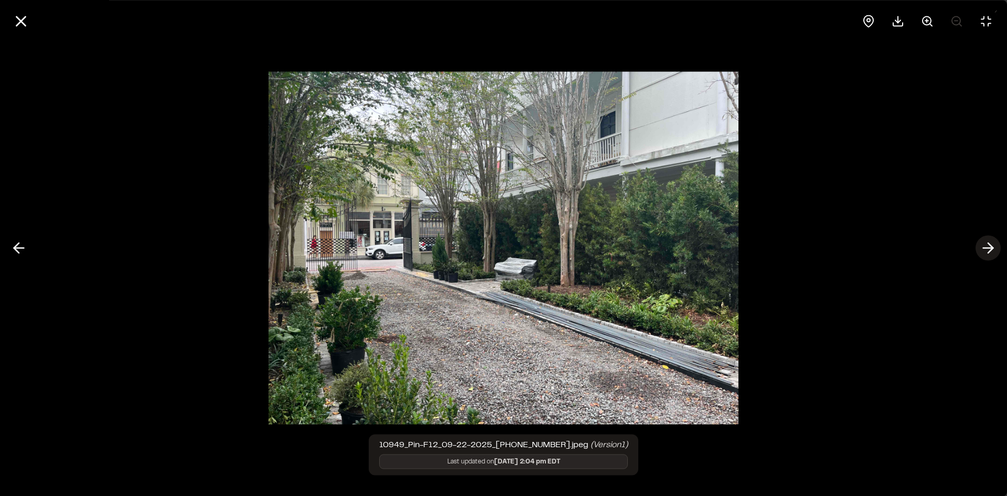
click at [988, 246] on icon at bounding box center [988, 248] width 17 height 18
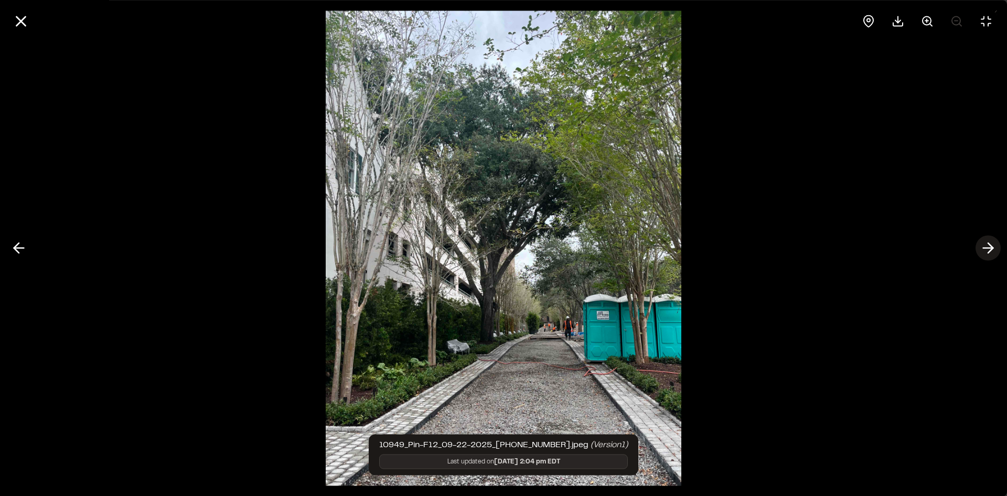
click at [988, 246] on icon at bounding box center [988, 248] width 17 height 18
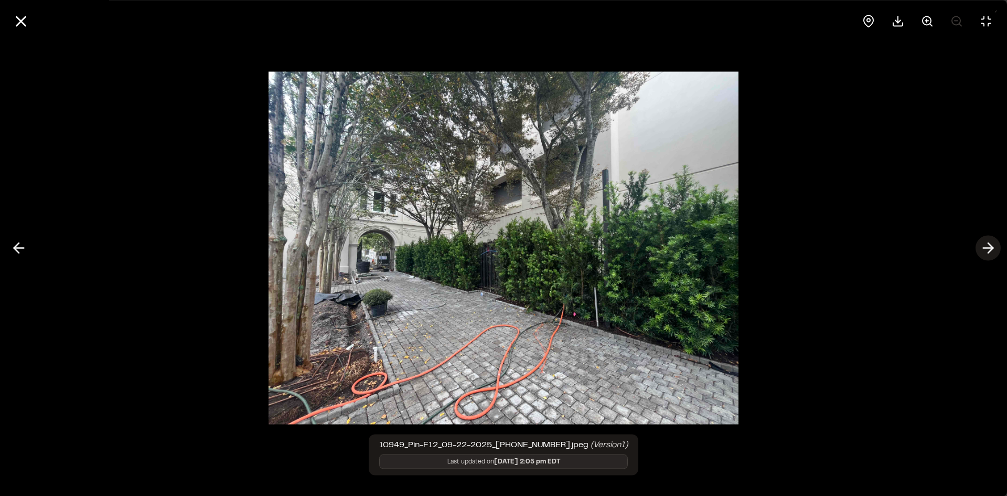
click at [988, 246] on icon at bounding box center [988, 248] width 17 height 18
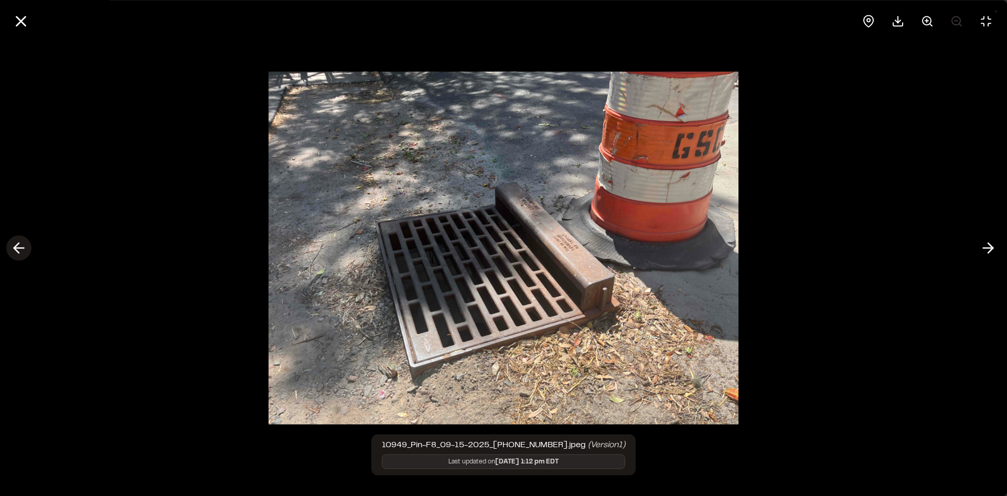
click at [12, 240] on icon at bounding box center [18, 248] width 17 height 18
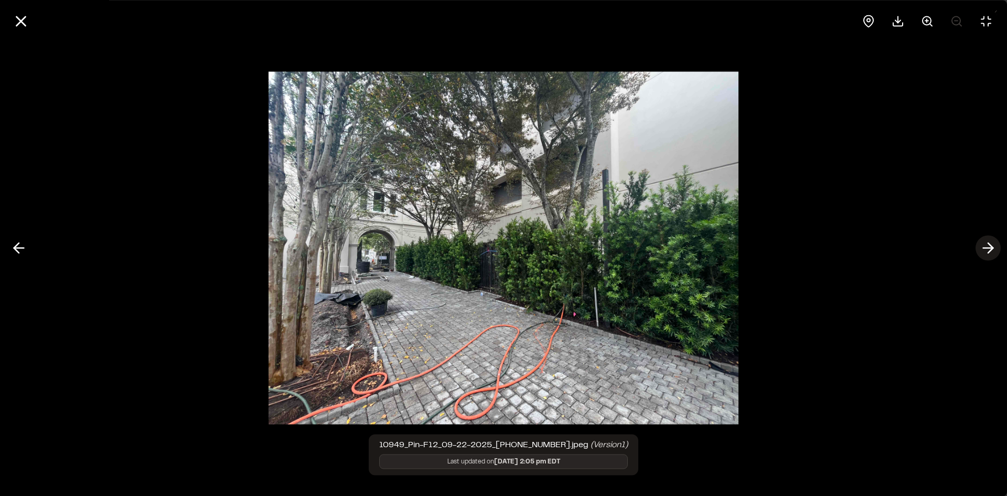
click at [985, 246] on icon at bounding box center [988, 248] width 17 height 18
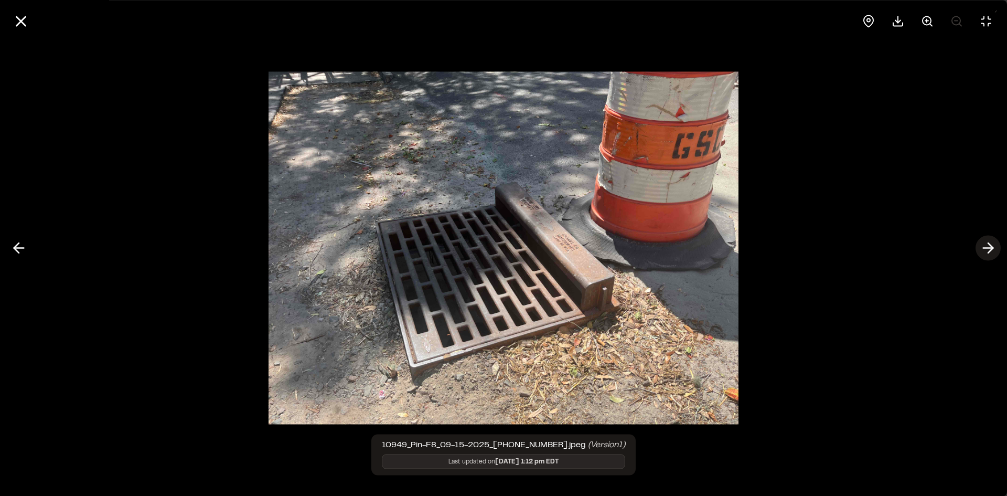
click at [985, 246] on icon at bounding box center [988, 248] width 17 height 18
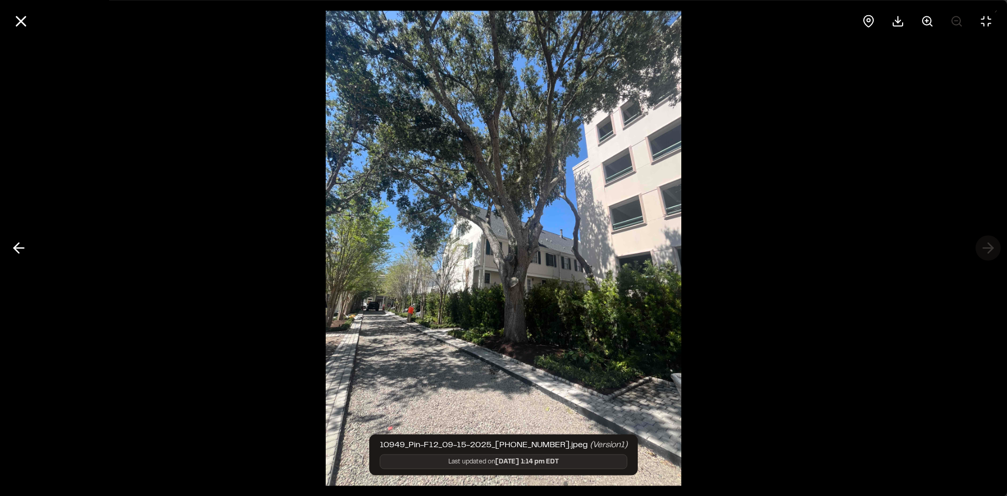
click at [985, 246] on div at bounding box center [503, 248] width 1007 height 496
click at [25, 22] on icon at bounding box center [21, 21] width 18 height 18
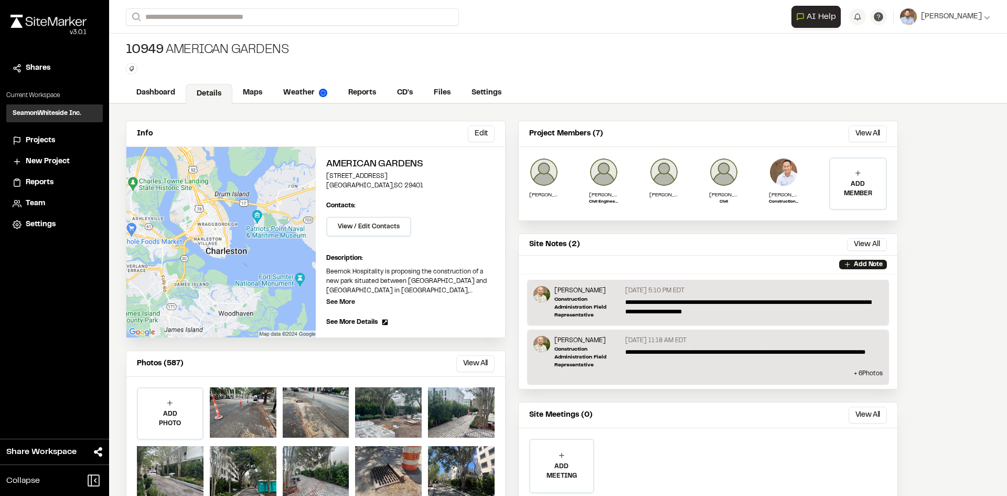
click at [46, 143] on span "Projects" at bounding box center [40, 141] width 29 height 12
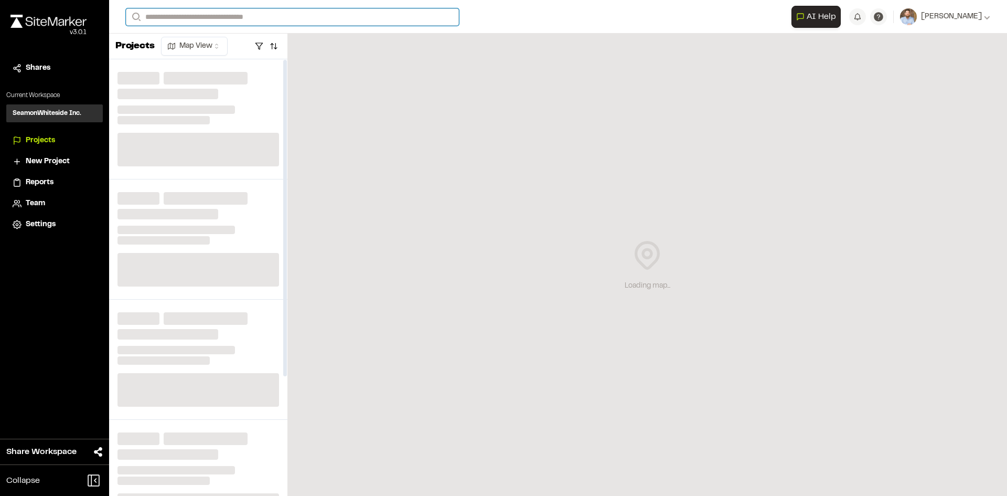
click at [185, 13] on input "Search" at bounding box center [292, 16] width 333 height 17
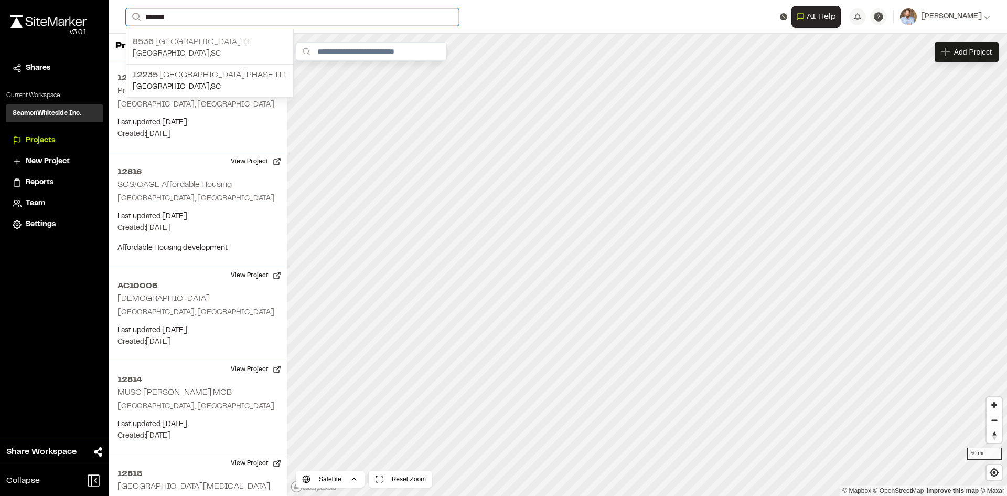
type input "*******"
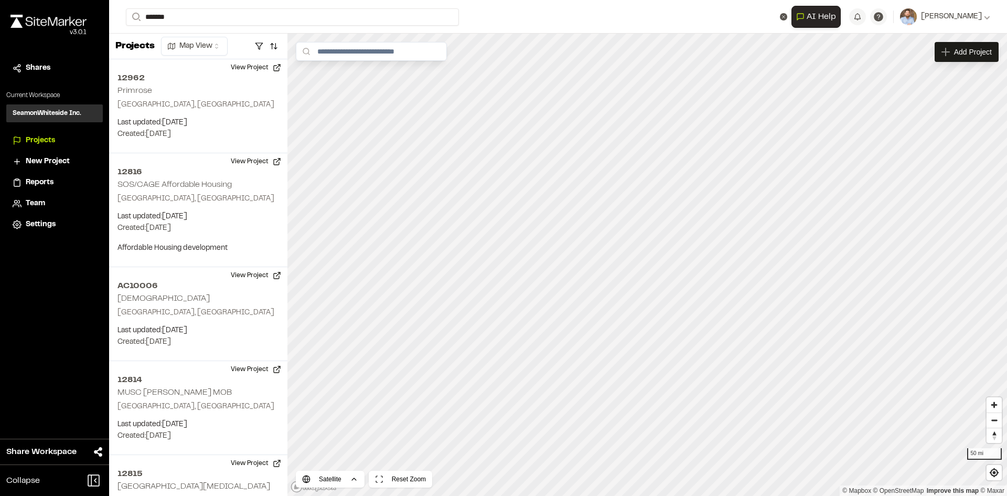
click at [220, 49] on p "[GEOGRAPHIC_DATA] , [GEOGRAPHIC_DATA]" at bounding box center [210, 54] width 154 height 12
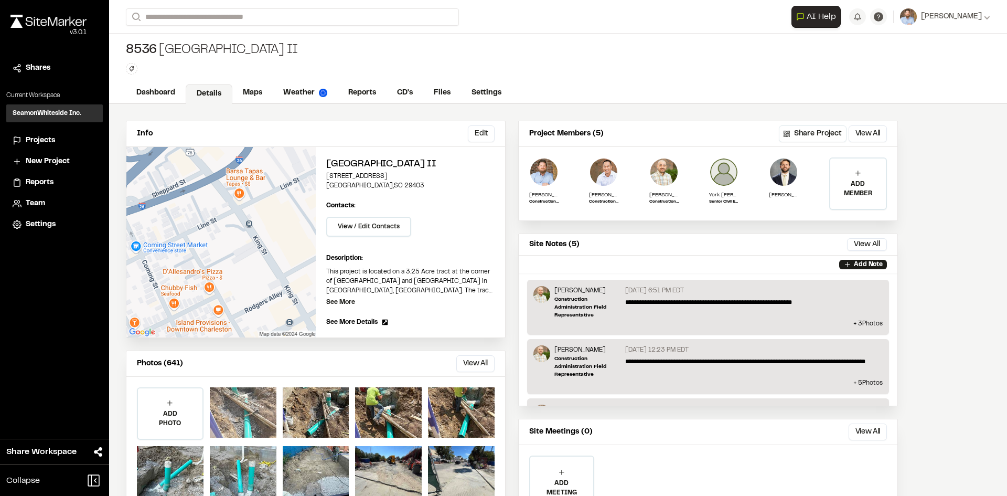
click at [251, 414] on div at bounding box center [243, 412] width 67 height 50
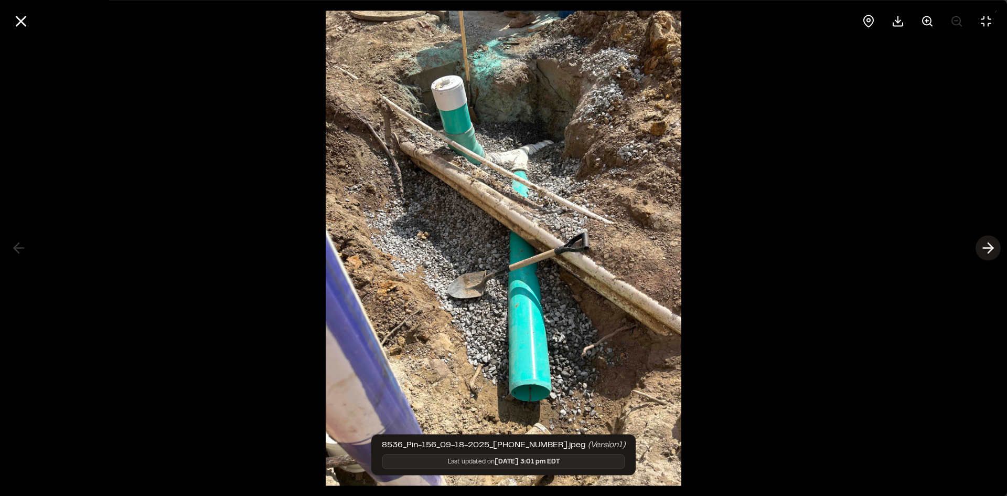
click at [987, 249] on icon at bounding box center [988, 248] width 17 height 18
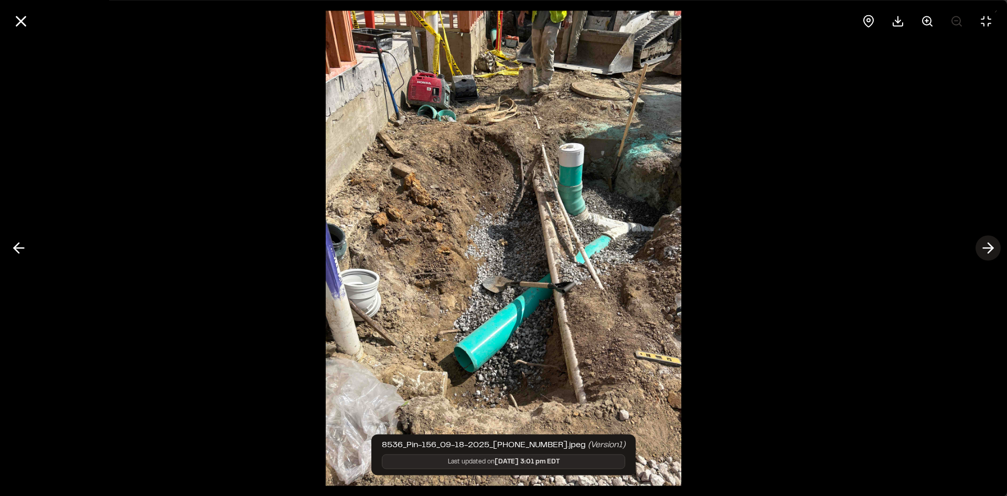
click at [987, 249] on icon at bounding box center [988, 248] width 17 height 18
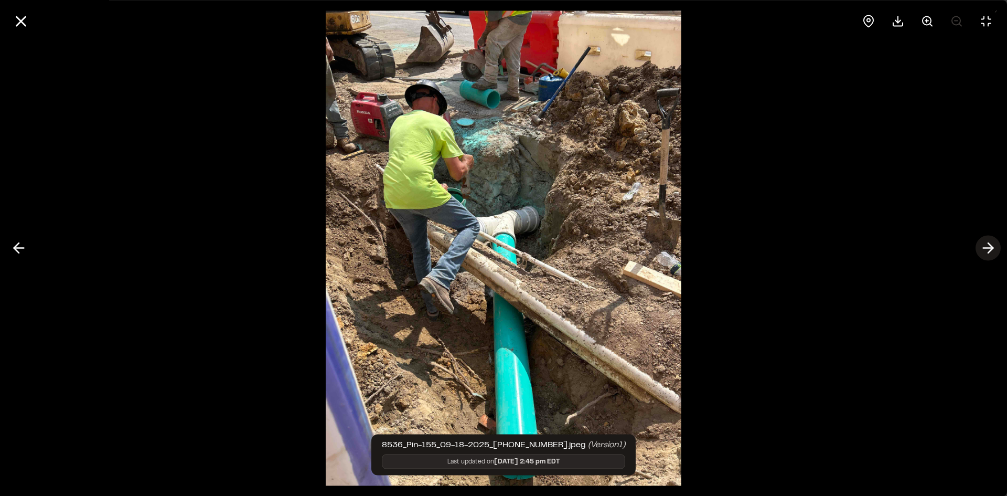
click at [987, 249] on icon at bounding box center [988, 248] width 17 height 18
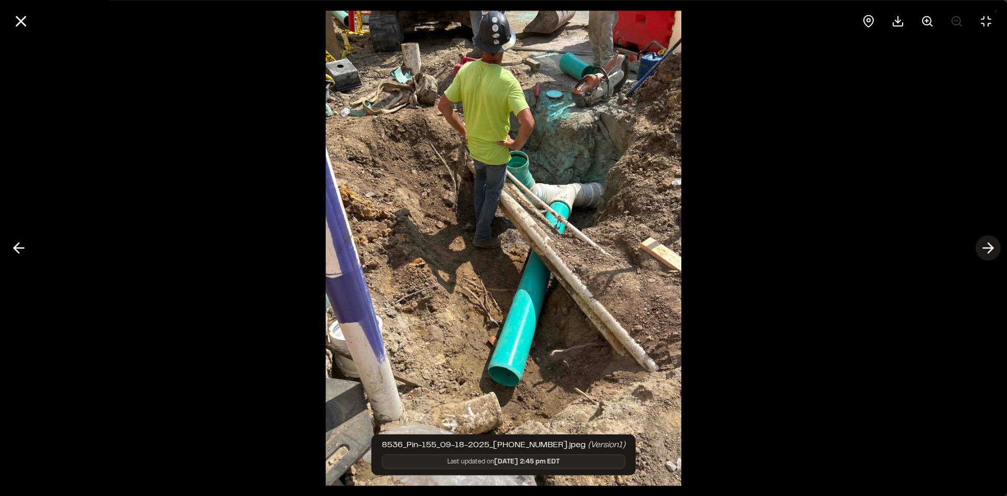
click at [987, 249] on icon at bounding box center [988, 248] width 17 height 18
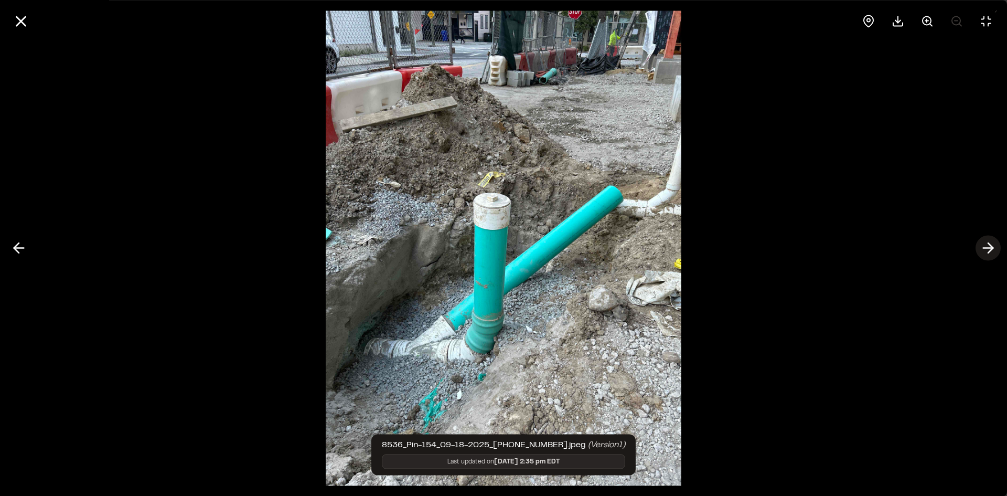
click at [987, 249] on icon at bounding box center [988, 248] width 17 height 18
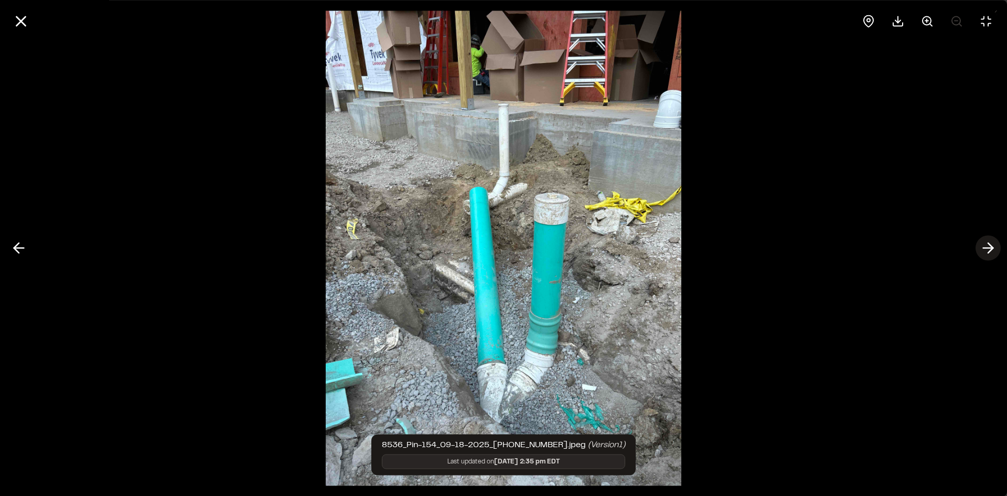
click at [987, 249] on icon at bounding box center [988, 248] width 17 height 18
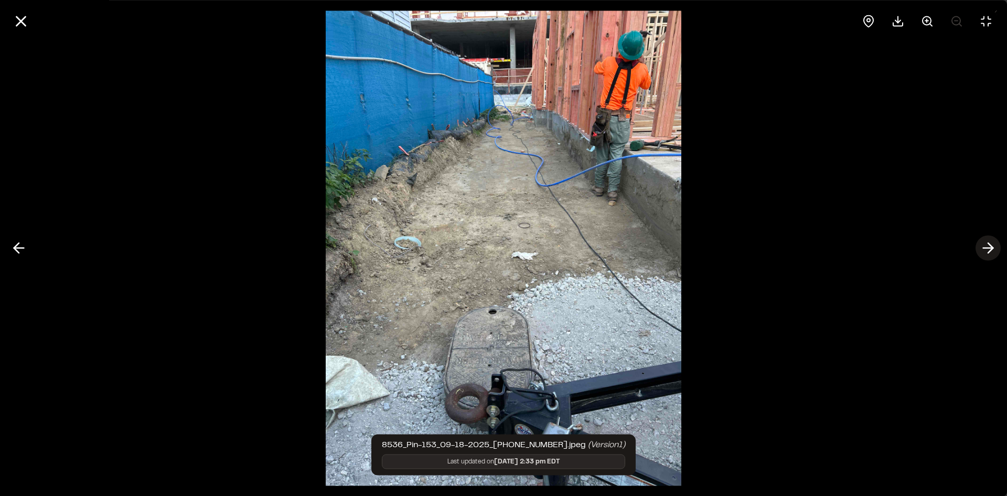
click at [987, 249] on icon at bounding box center [988, 248] width 17 height 18
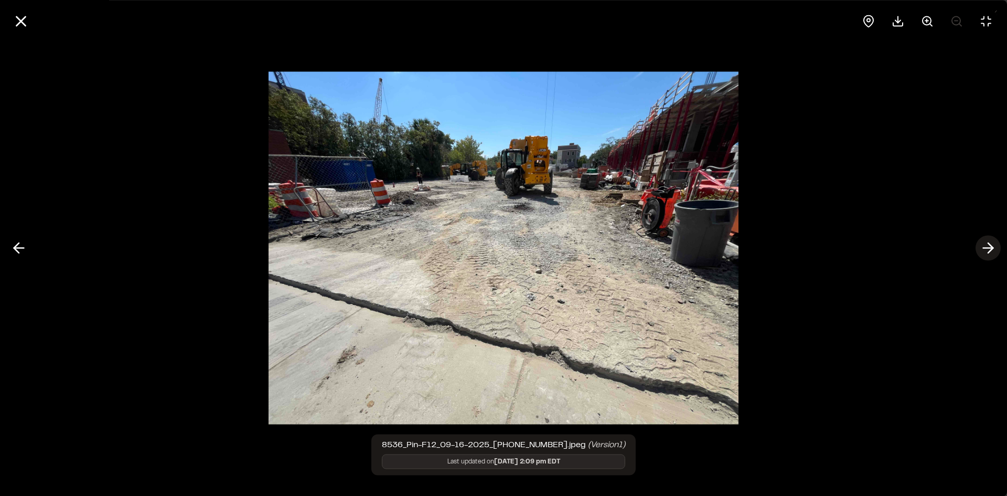
click at [987, 249] on icon at bounding box center [988, 248] width 17 height 18
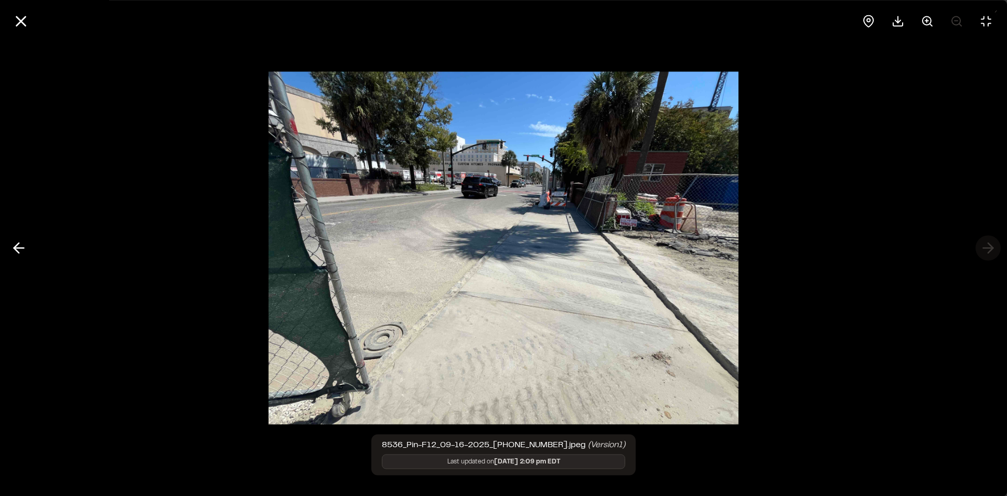
click at [987, 249] on div at bounding box center [503, 248] width 1007 height 496
click at [19, 19] on line at bounding box center [21, 21] width 9 height 9
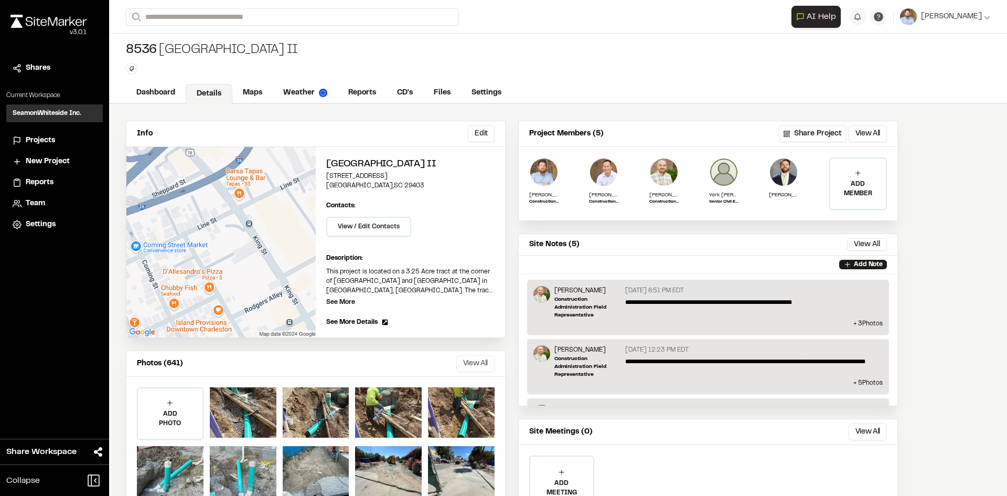
click at [477, 365] on button "View All" at bounding box center [475, 363] width 38 height 17
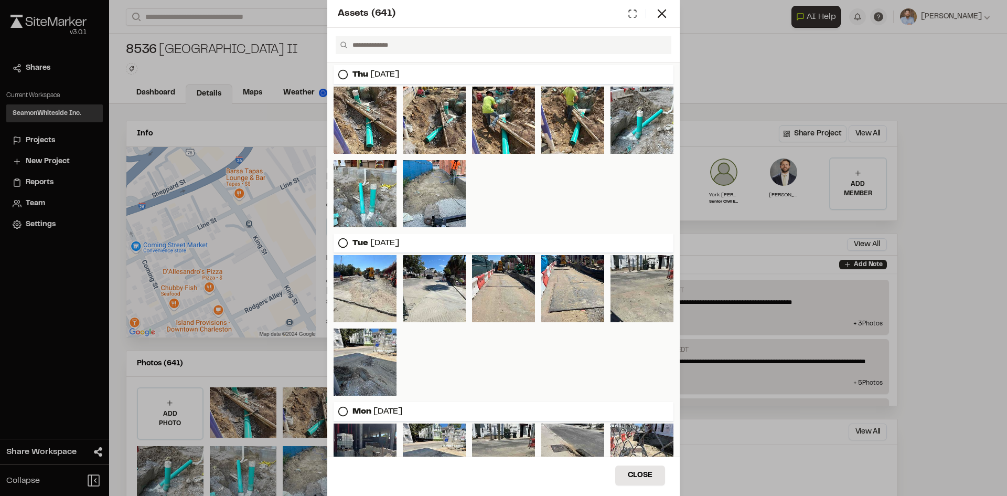
click at [707, 54] on div "Assets ( 641 ) [DATE] [DATE] [DATE] [DATE] [DATE] [DATE] [DATE] [DATE] Close Se…" at bounding box center [503, 248] width 1007 height 496
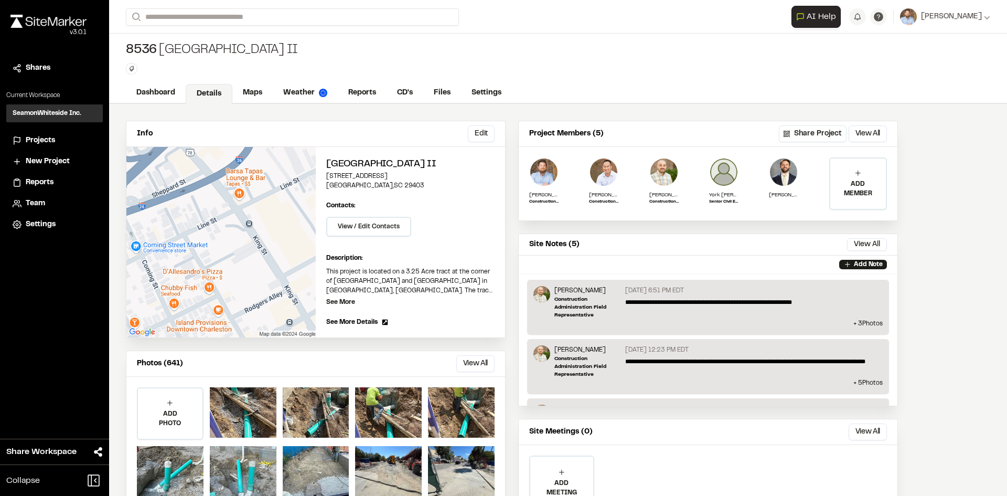
click at [47, 141] on span "Projects" at bounding box center [40, 141] width 29 height 12
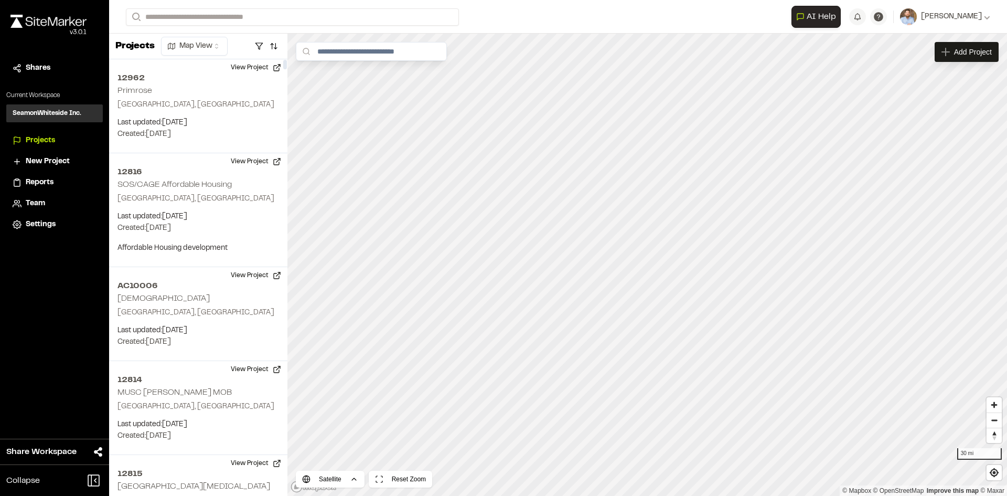
click at [44, 183] on span "Reports" at bounding box center [40, 183] width 28 height 12
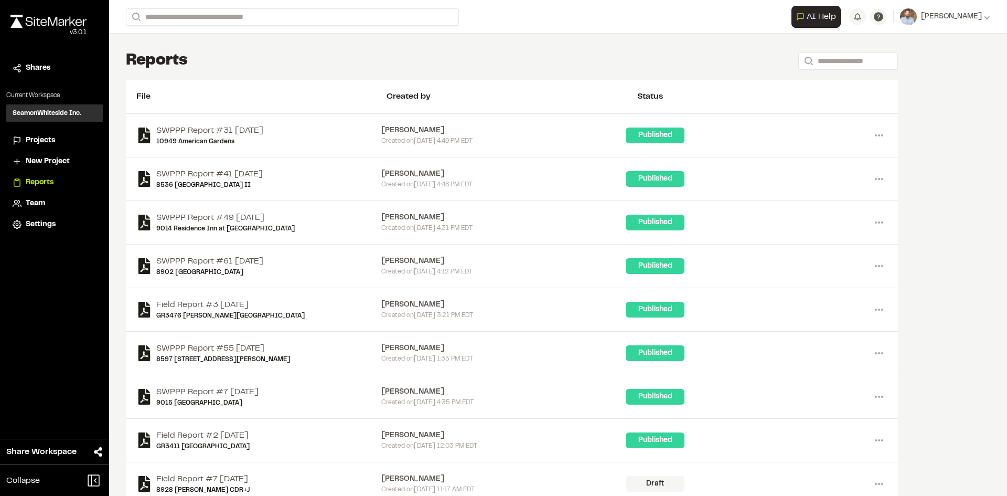
click at [39, 142] on span "Projects" at bounding box center [40, 141] width 29 height 12
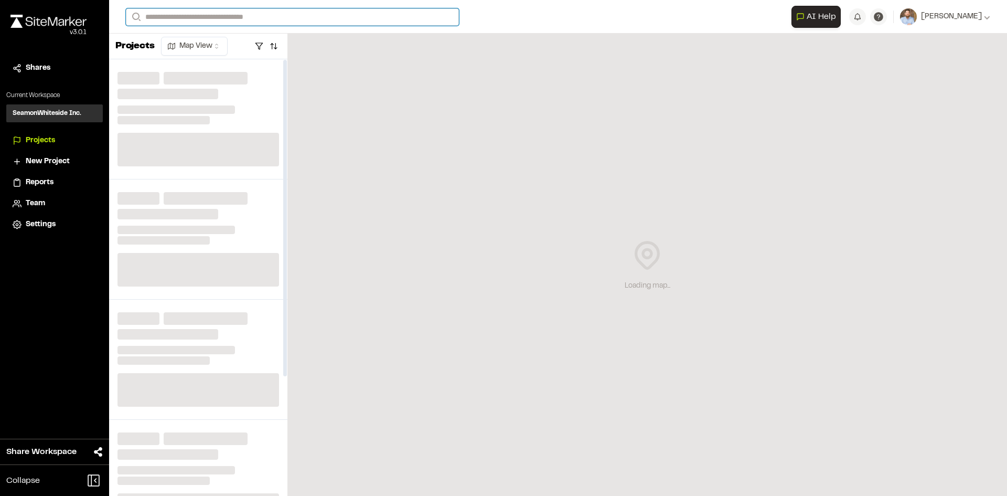
click at [211, 19] on input "Search" at bounding box center [292, 16] width 333 height 17
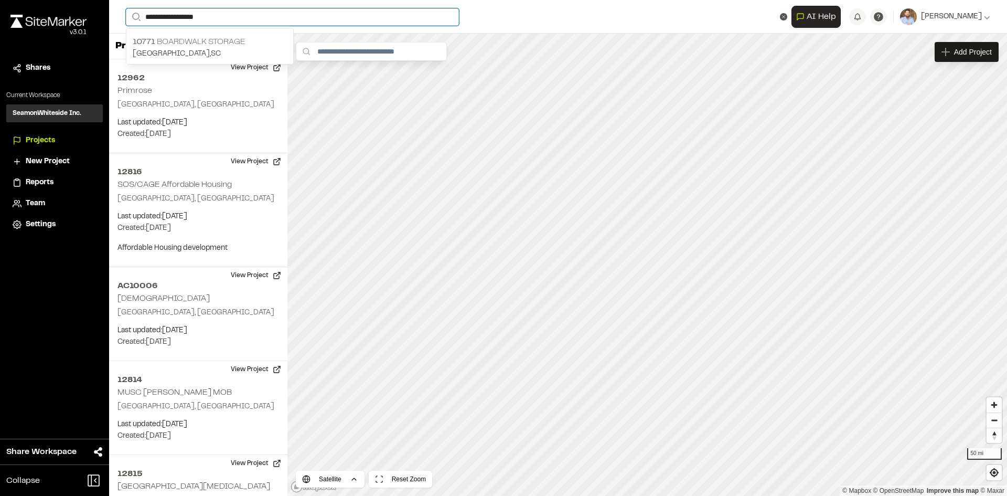
type input "**********"
click at [187, 36] on p "10771 Boardwalk Storage" at bounding box center [210, 42] width 154 height 13
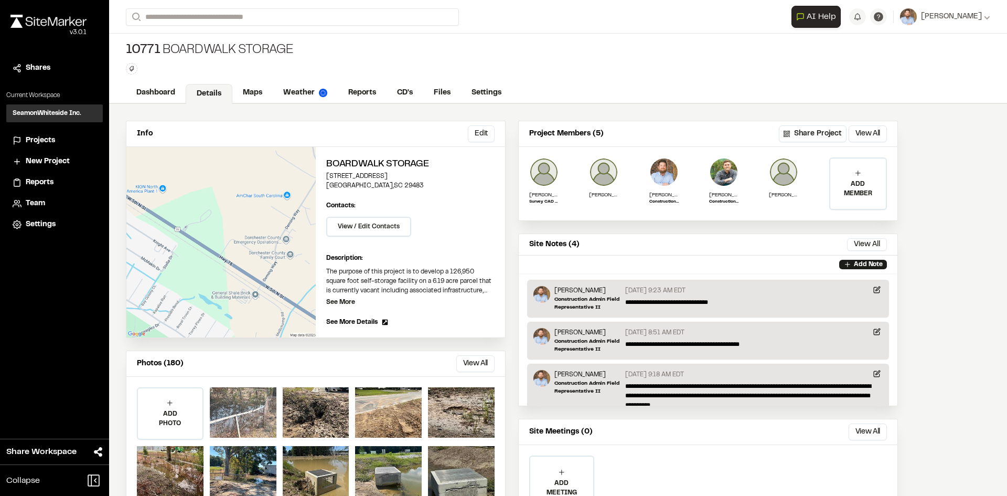
click at [240, 417] on div at bounding box center [243, 412] width 67 height 50
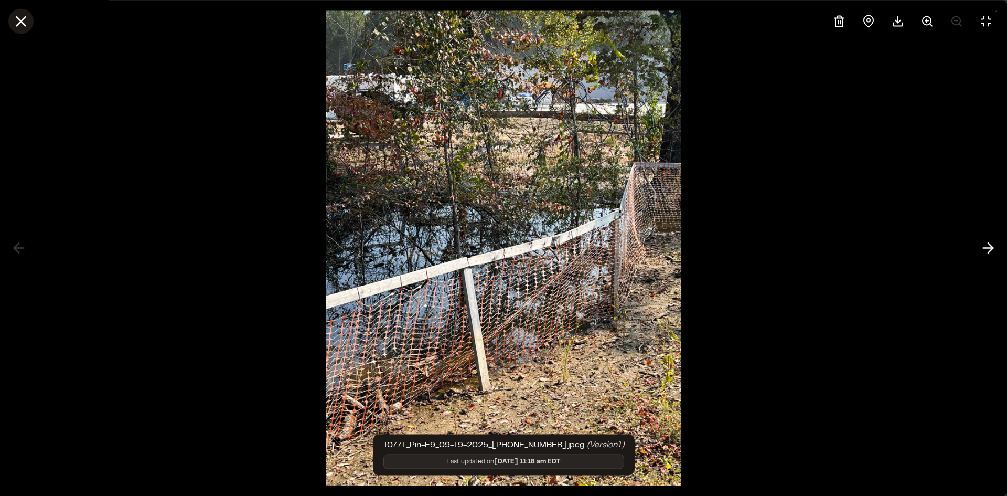
click at [22, 18] on icon at bounding box center [21, 21] width 18 height 18
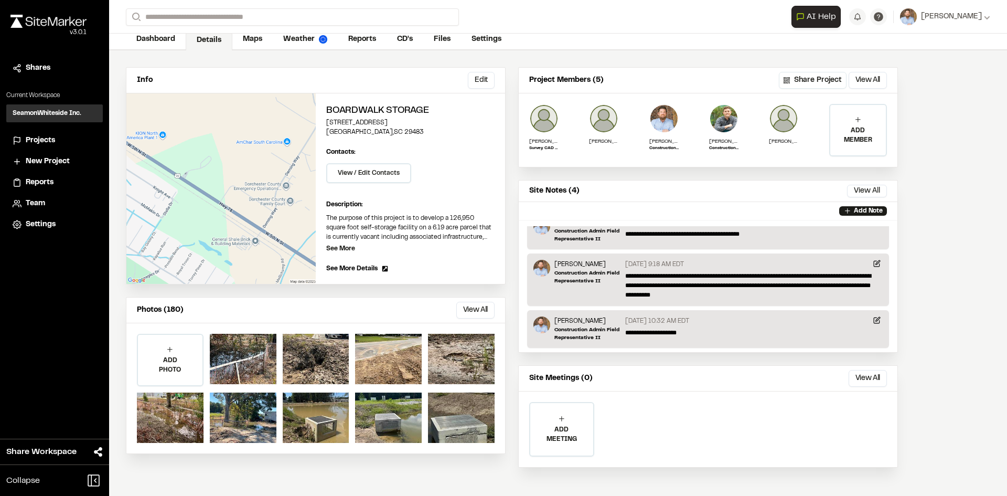
scroll to position [55, 0]
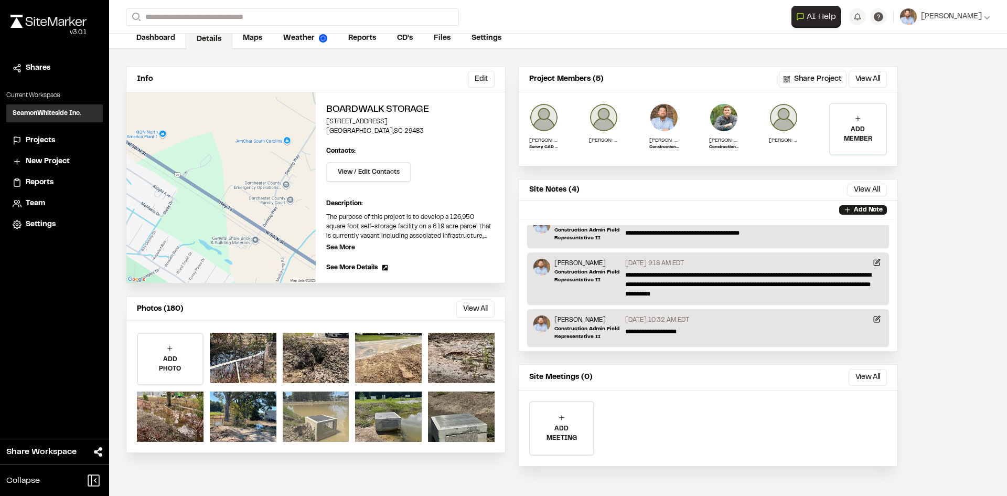
click at [322, 422] on div at bounding box center [316, 416] width 67 height 50
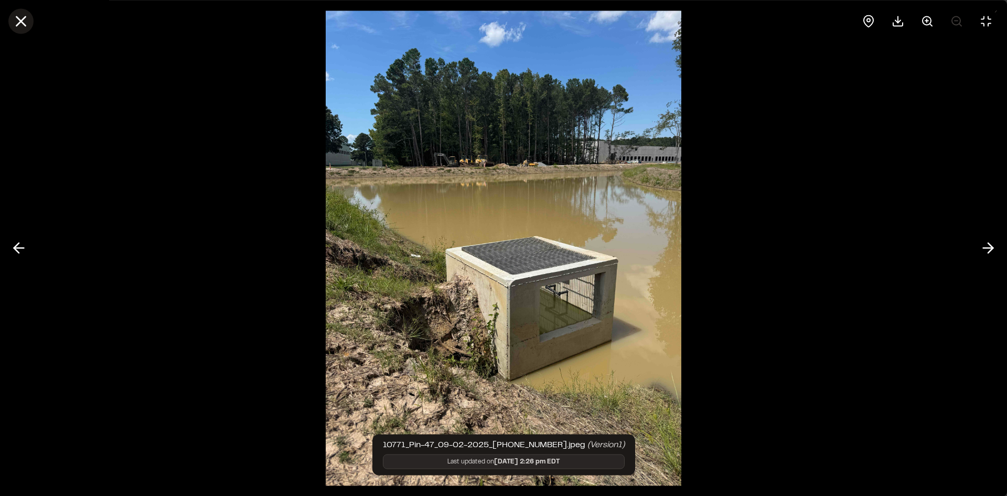
click at [19, 24] on line at bounding box center [21, 21] width 9 height 9
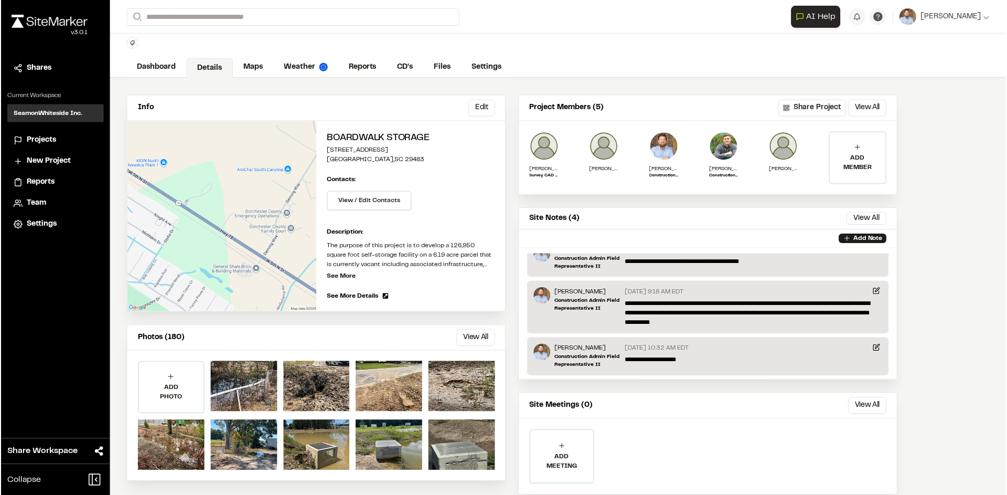
scroll to position [0, 0]
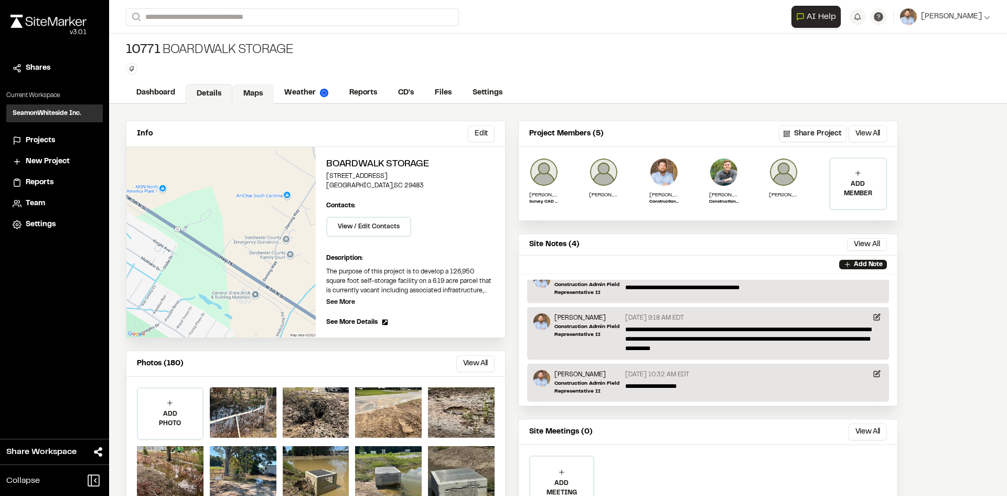
click at [258, 88] on link "Maps" at bounding box center [252, 94] width 41 height 20
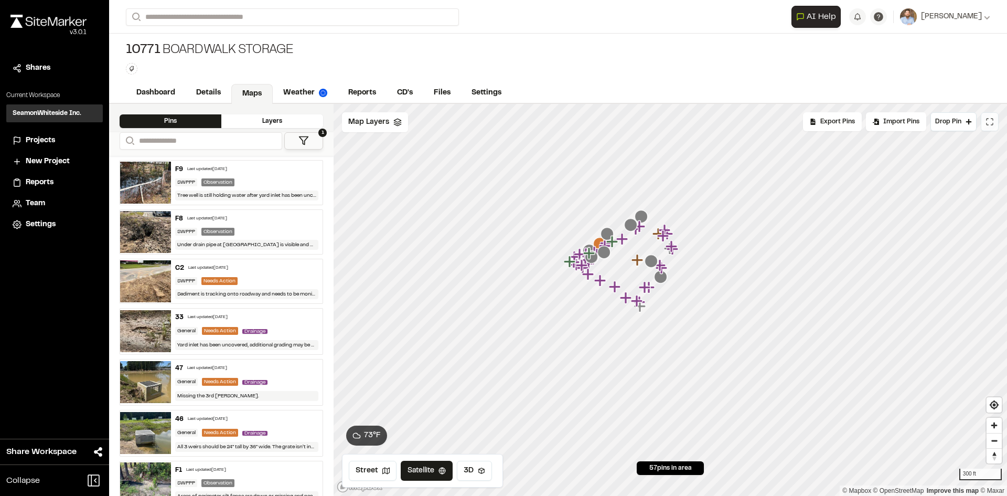
click at [991, 124] on icon at bounding box center [990, 122] width 8 height 8
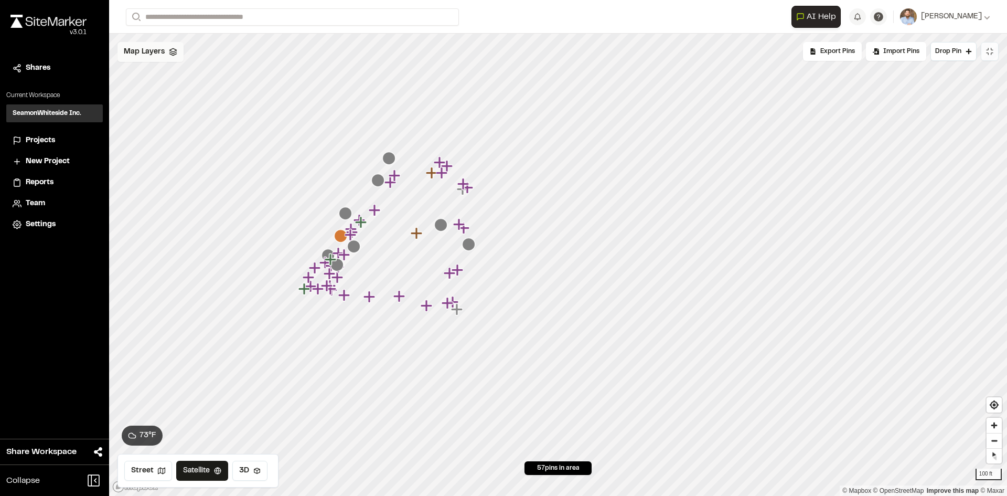
click at [163, 56] on span "Map Layers" at bounding box center [144, 52] width 41 height 12
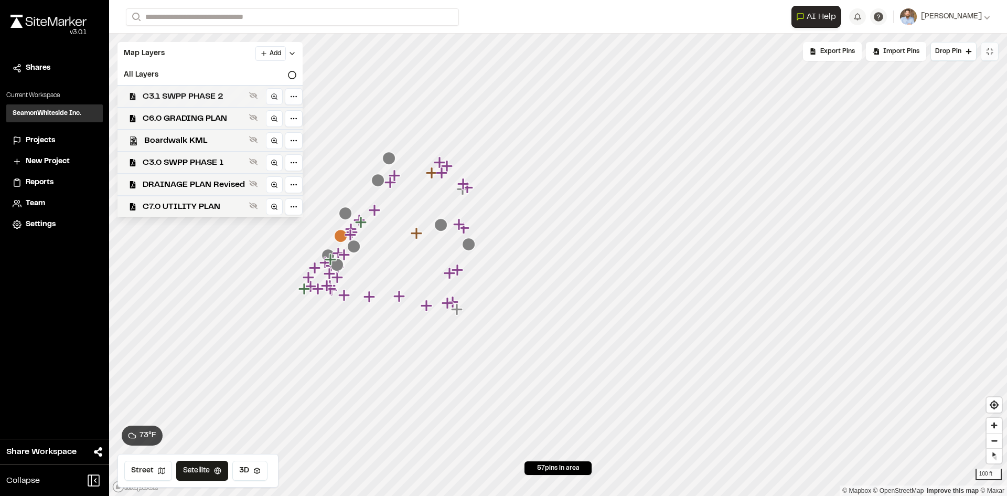
click at [229, 92] on span "C3.1 SWPP PHASE 2" at bounding box center [194, 96] width 102 height 13
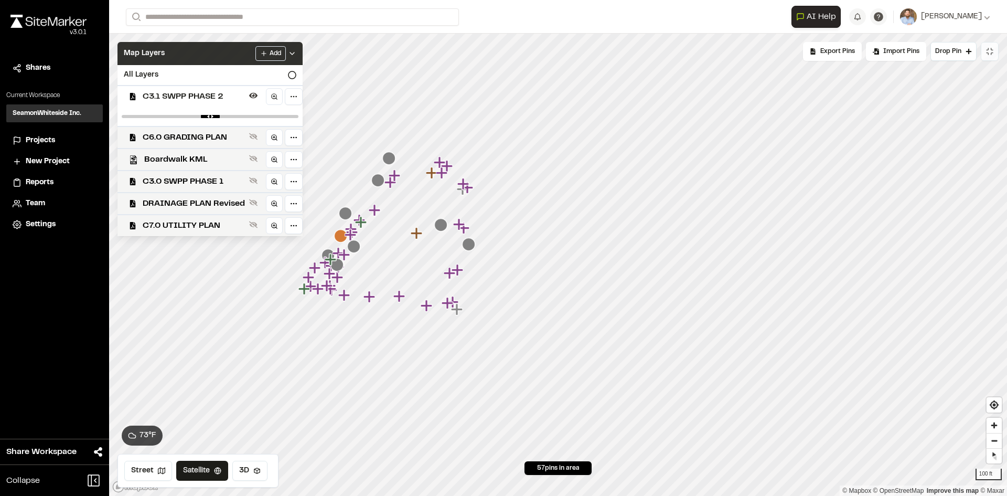
click at [289, 48] on div "Add" at bounding box center [276, 53] width 41 height 15
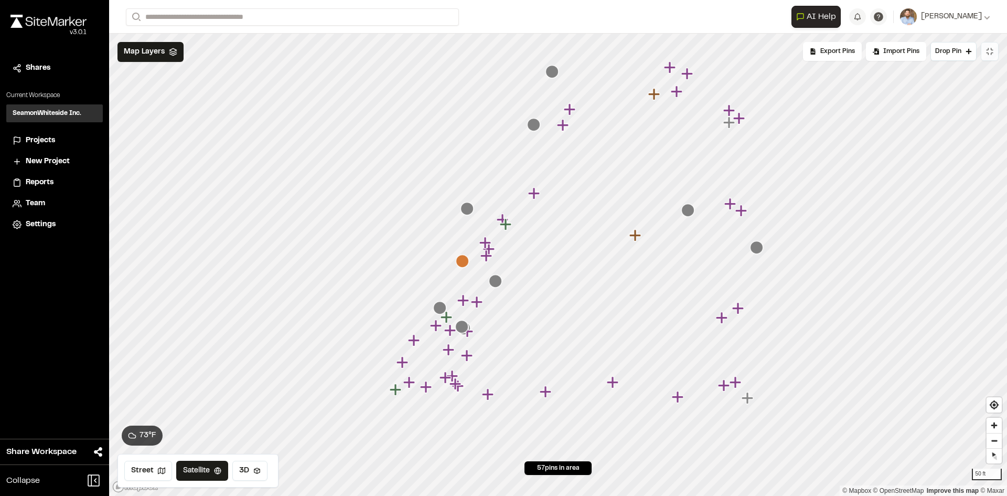
drag, startPoint x: 671, startPoint y: 244, endPoint x: 643, endPoint y: 241, distance: 28.0
click at [643, 241] on icon "Map marker" at bounding box center [637, 236] width 14 height 14
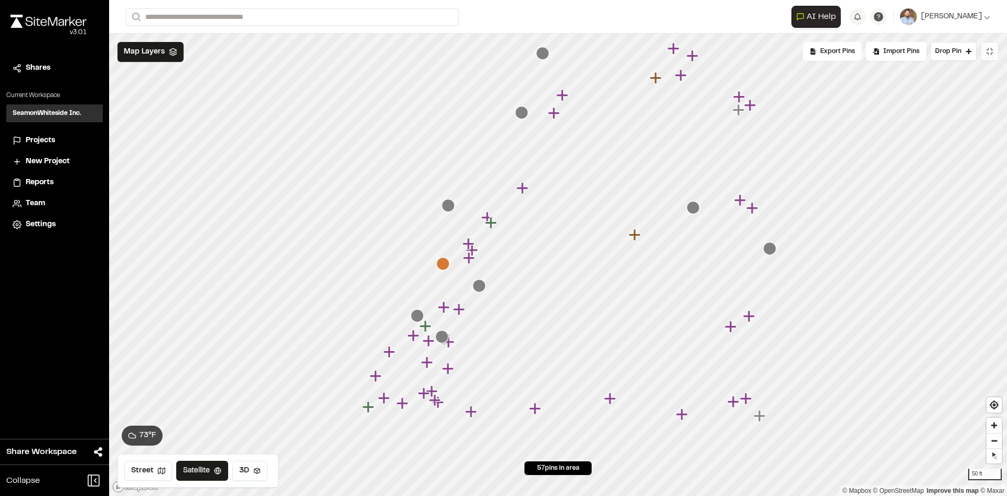
click at [441, 339] on icon "Map marker" at bounding box center [441, 336] width 13 height 13
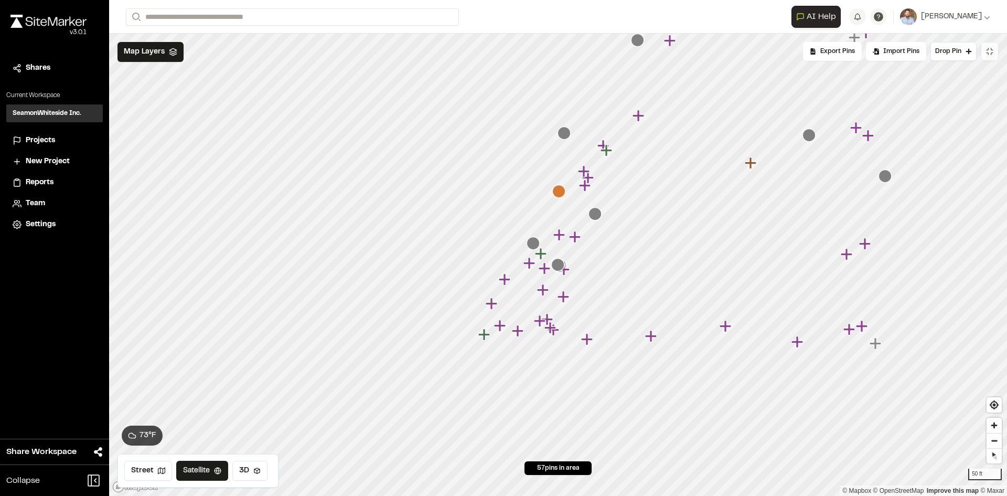
click at [558, 265] on icon "Map marker" at bounding box center [557, 264] width 13 height 13
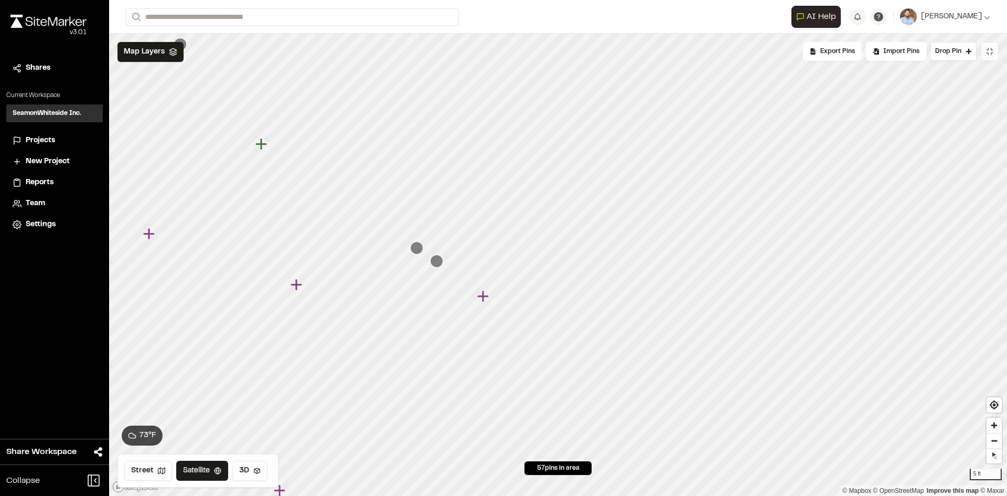
click at [438, 262] on icon "Map marker" at bounding box center [436, 260] width 13 height 13
